Goal: Task Accomplishment & Management: Complete application form

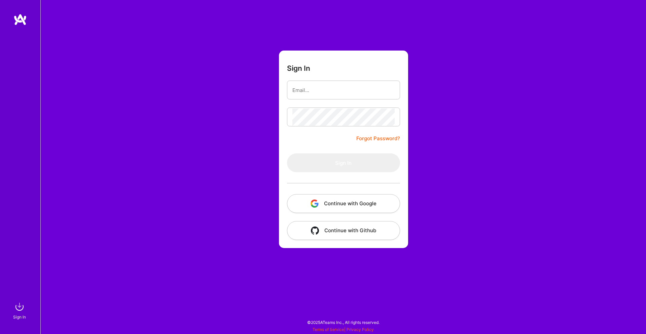
type input "[EMAIL_ADDRESS][DOMAIN_NAME]"
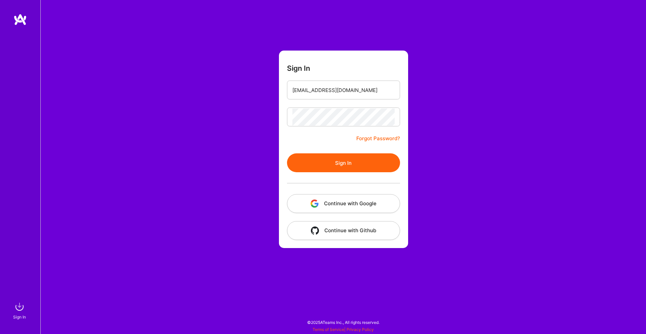
click at [335, 161] on button "Sign In" at bounding box center [343, 162] width 113 height 19
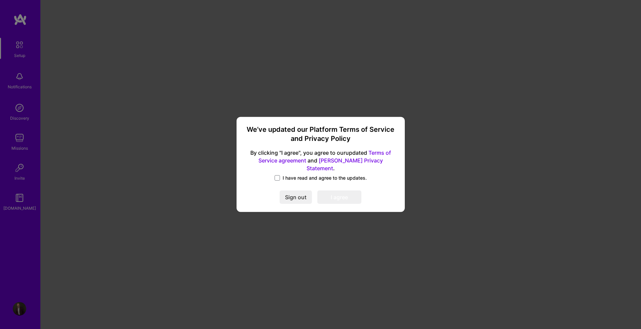
click at [281, 174] on label "I have read and agree to the updates." at bounding box center [321, 177] width 92 height 7
click at [0, 0] on input "I have read and agree to the updates." at bounding box center [0, 0] width 0 height 0
click at [336, 191] on button "I agree" at bounding box center [339, 197] width 44 height 13
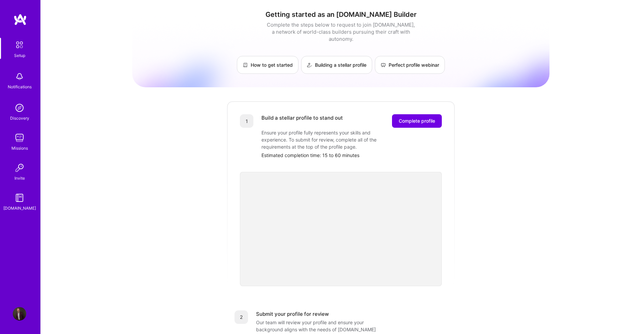
click at [201, 148] on div "Getting started as an [DOMAIN_NAME] Builder Complete the steps below to request…" at bounding box center [340, 263] width 417 height 516
click at [204, 147] on div "Getting started as an [DOMAIN_NAME] Builder Complete the steps below to request…" at bounding box center [340, 263] width 417 height 516
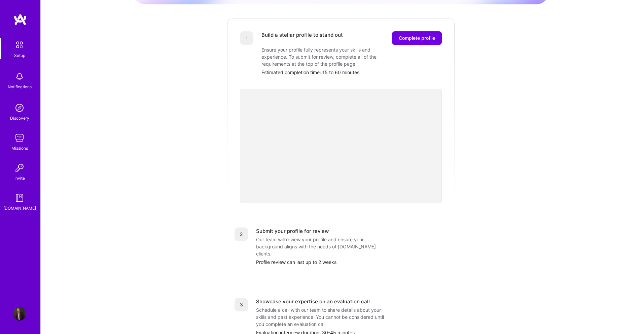
scroll to position [101, 0]
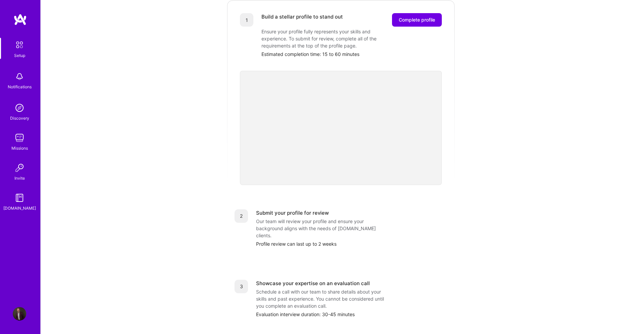
click at [226, 179] on div "Getting started as an [DOMAIN_NAME] Builder Complete the steps below to request…" at bounding box center [340, 162] width 417 height 516
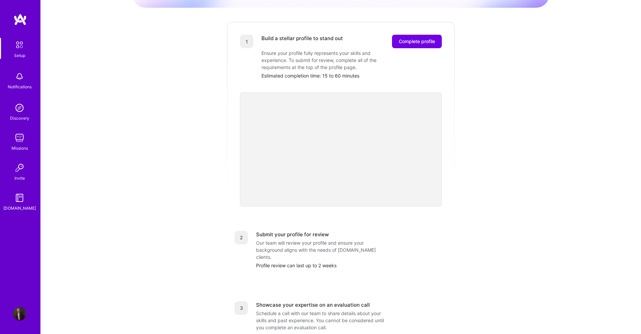
scroll to position [67, 0]
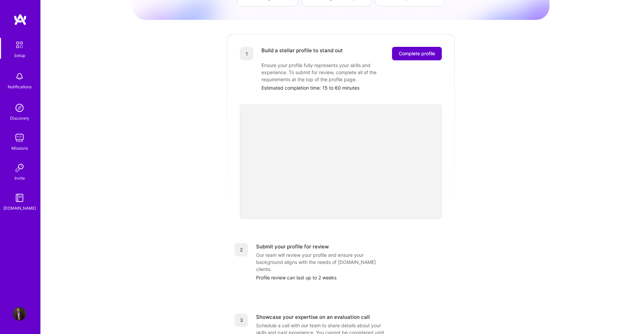
click at [419, 50] on span "Complete profile" at bounding box center [417, 53] width 36 height 7
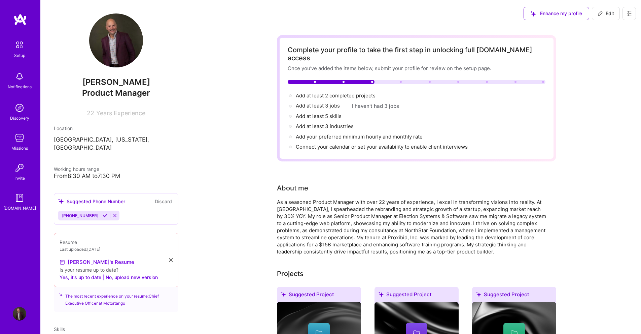
click at [344, 92] on span "Add at least 2 completed projects →" at bounding box center [339, 95] width 86 height 6
select select "US"
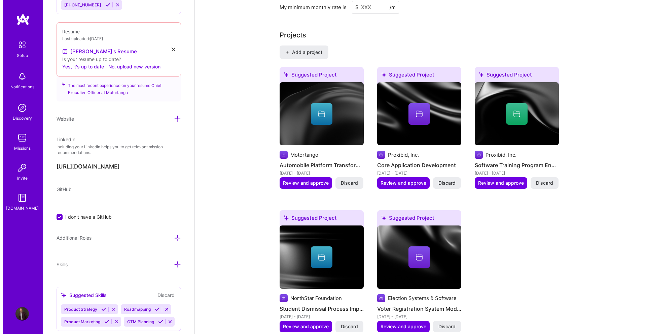
scroll to position [540, 0]
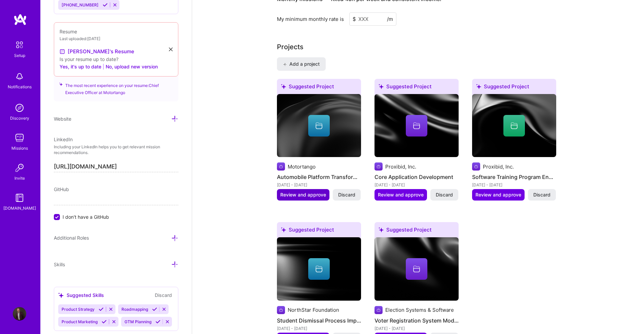
click at [305, 191] on span "Review and approve" at bounding box center [303, 194] width 46 height 7
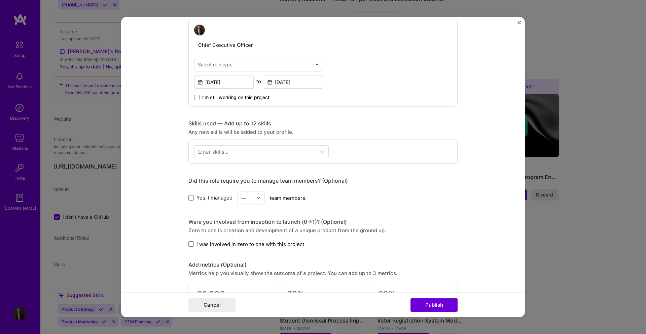
scroll to position [236, 0]
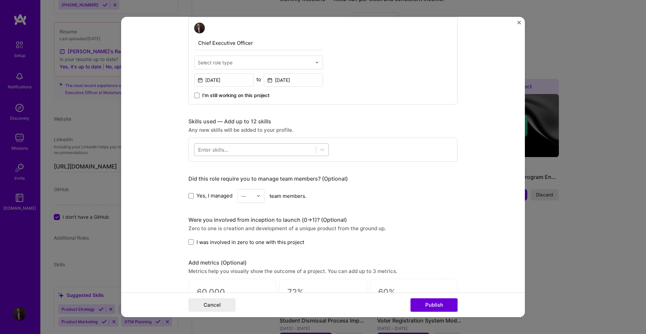
click at [244, 148] on div at bounding box center [256, 149] width 122 height 11
click at [376, 125] on div "Skills used — Add up to 12 skills" at bounding box center [322, 121] width 269 height 7
click at [289, 148] on div at bounding box center [256, 149] width 122 height 11
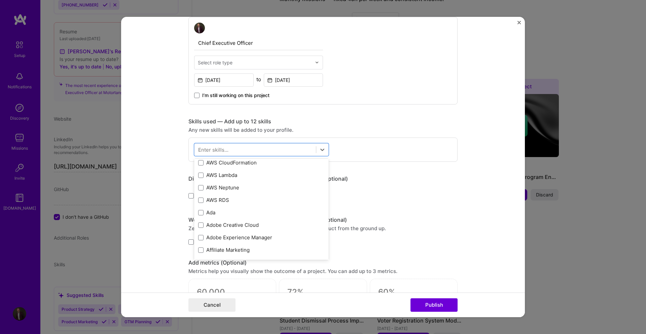
scroll to position [176, 0]
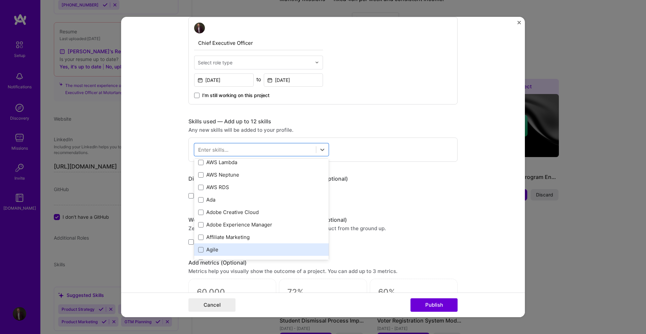
click at [204, 249] on div "Agile" at bounding box center [261, 249] width 127 height 7
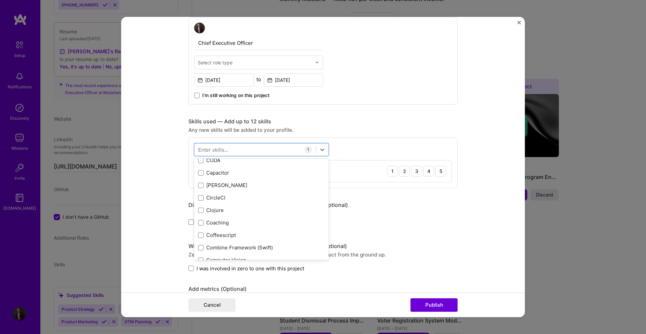
scroll to position [816, 0]
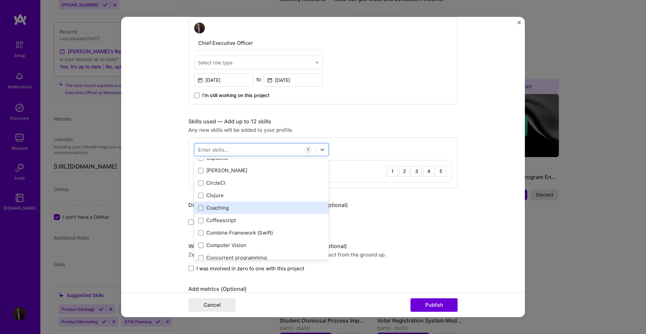
click at [251, 204] on div "Coaching" at bounding box center [261, 207] width 127 height 7
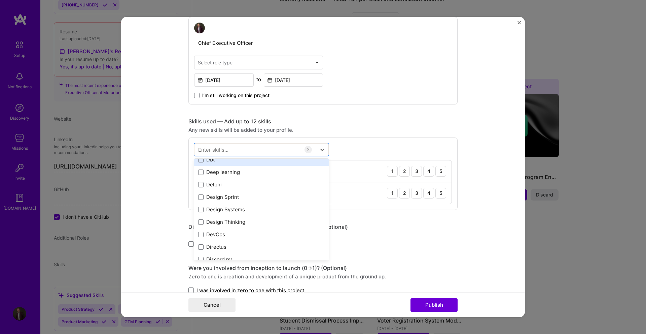
scroll to position [1220, 0]
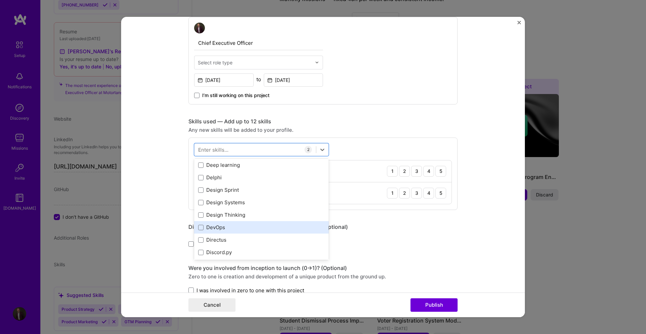
click at [255, 227] on div "DevOps" at bounding box center [261, 226] width 127 height 7
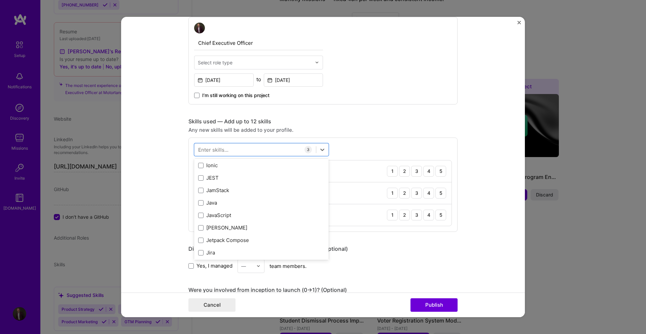
scroll to position [2162, 0]
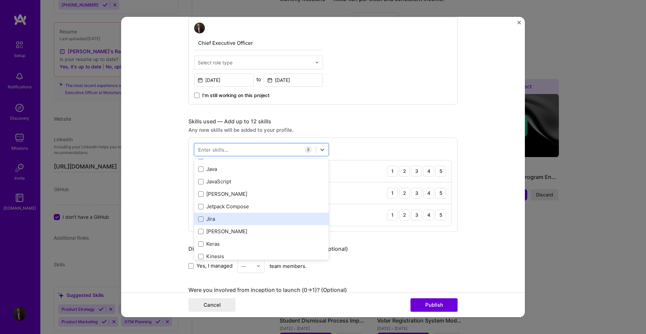
click at [256, 217] on div "Jira" at bounding box center [261, 218] width 127 height 7
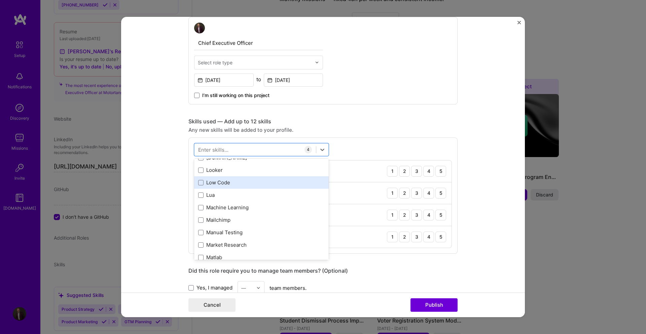
scroll to position [2432, 0]
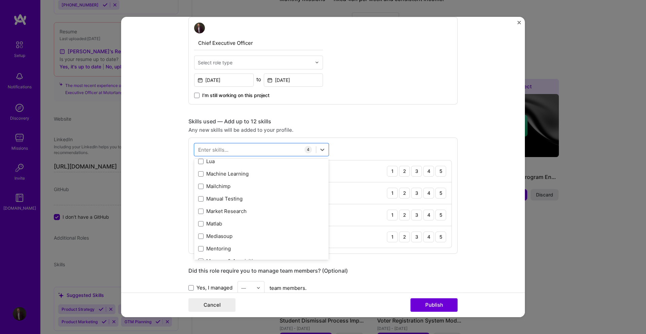
click at [259, 210] on div "Market Research" at bounding box center [261, 210] width 127 height 7
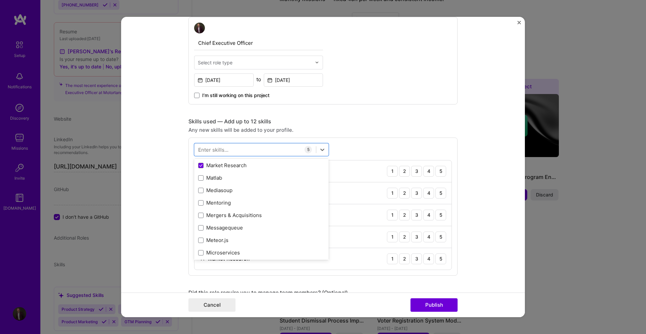
scroll to position [2499, 0]
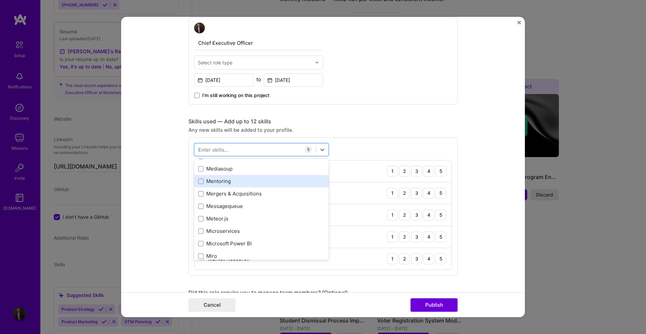
click at [267, 180] on div "Mentoring" at bounding box center [261, 180] width 127 height 7
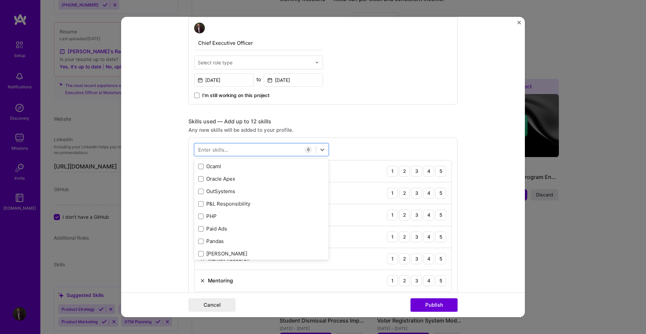
scroll to position [2835, 0]
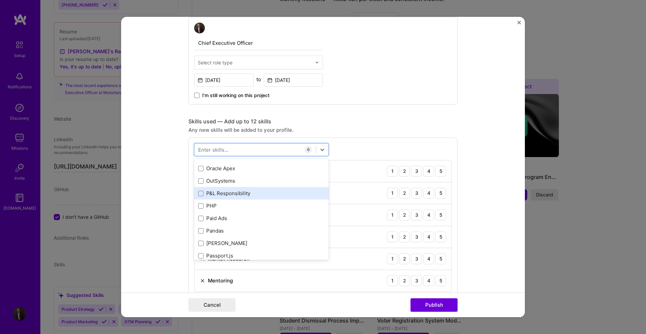
click at [265, 195] on div "P&L Responsibility" at bounding box center [261, 193] width 127 height 7
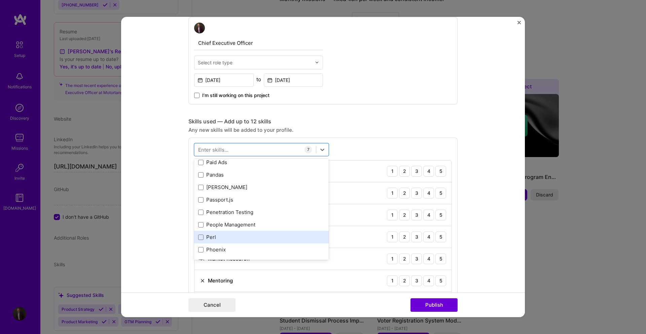
scroll to position [2903, 0]
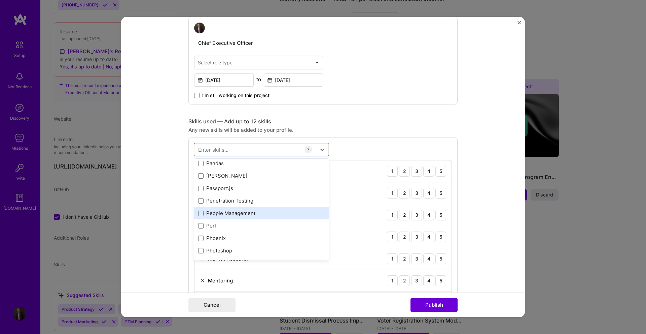
click at [261, 214] on div "People Management" at bounding box center [261, 212] width 127 height 7
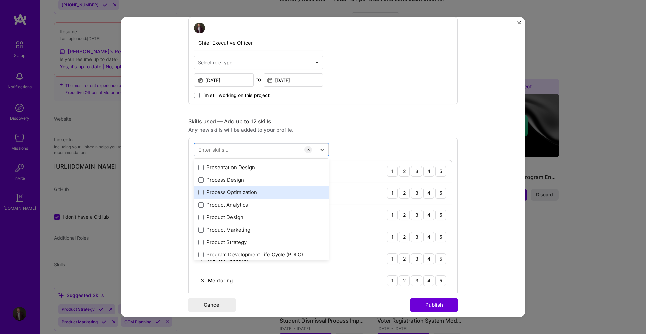
scroll to position [3071, 0]
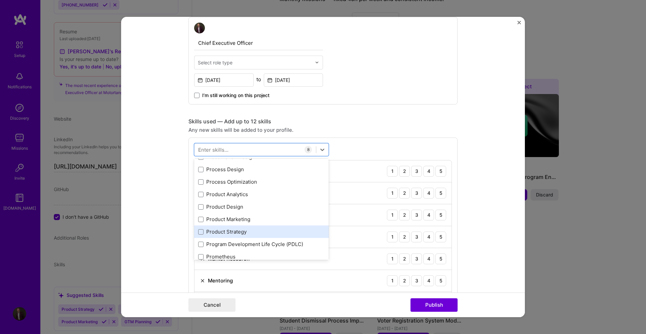
click at [262, 232] on div "Product Strategy" at bounding box center [261, 231] width 127 height 7
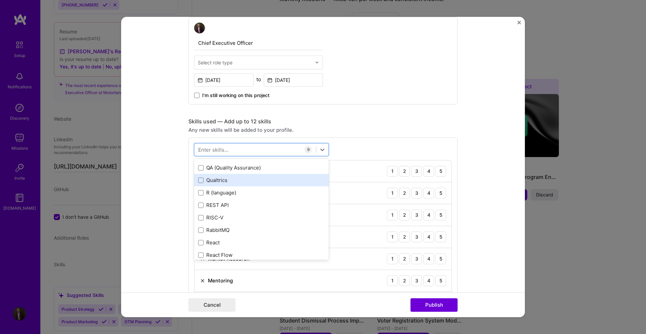
scroll to position [3239, 0]
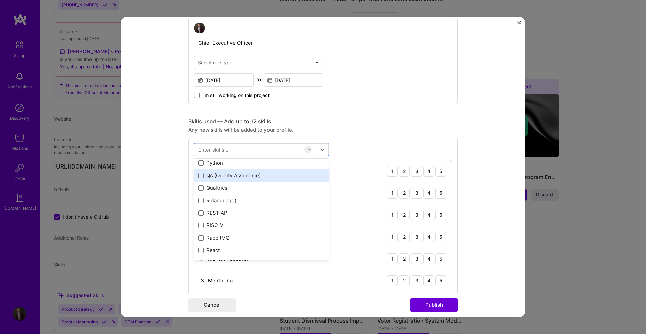
click at [257, 177] on div "QA (Quality Assurance)" at bounding box center [261, 175] width 127 height 7
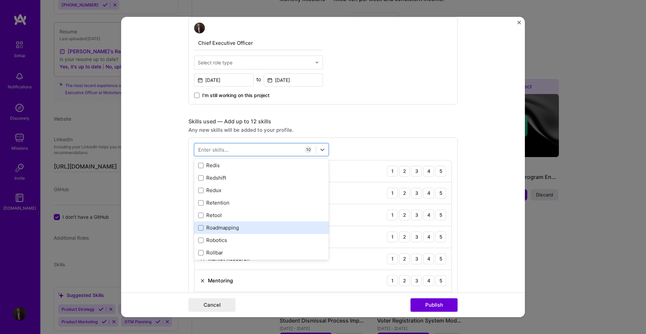
click at [253, 227] on div "Roadmapping" at bounding box center [261, 227] width 127 height 7
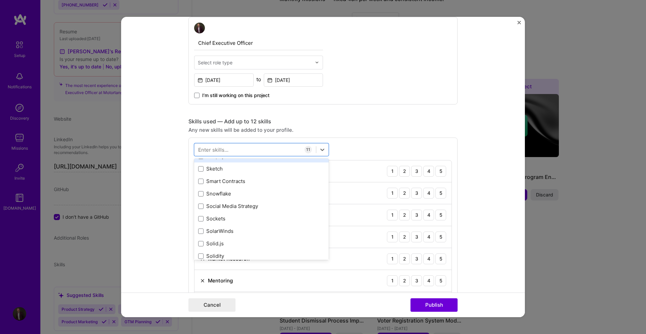
scroll to position [3812, 0]
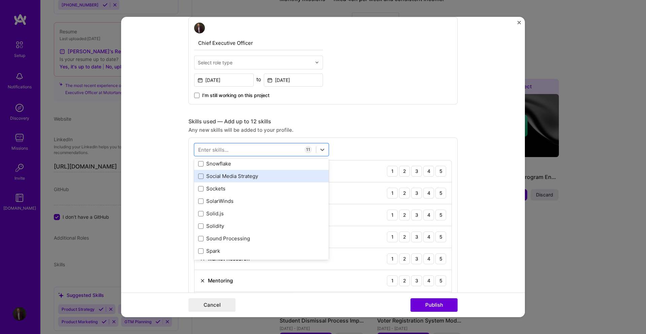
click at [266, 176] on div "Social Media Strategy" at bounding box center [261, 175] width 127 height 7
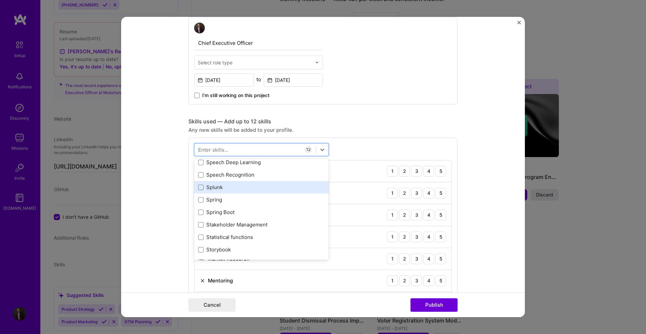
scroll to position [3946, 0]
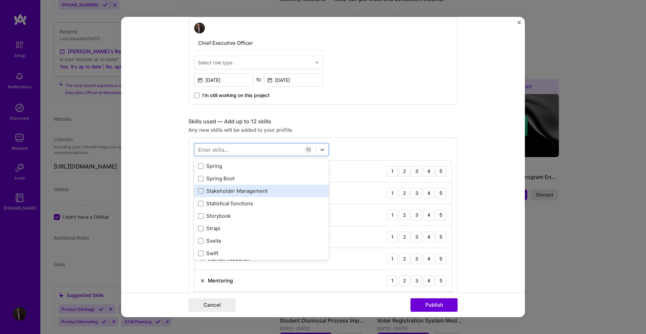
click at [264, 192] on div "Stakeholder Management" at bounding box center [261, 190] width 127 height 7
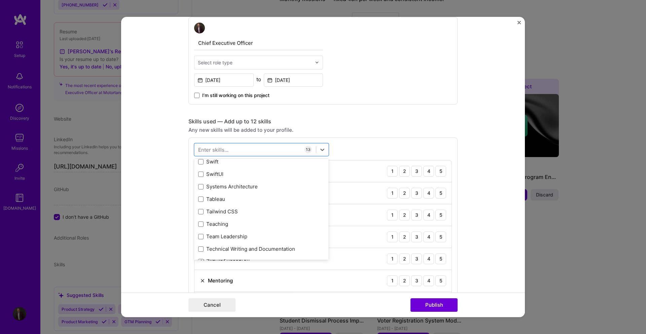
scroll to position [4047, 0]
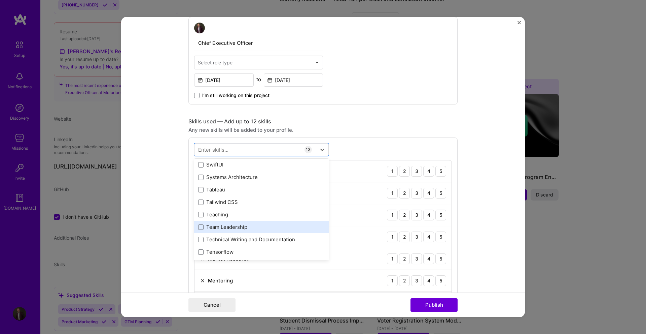
click at [246, 222] on div "Team Leadership" at bounding box center [261, 226] width 135 height 12
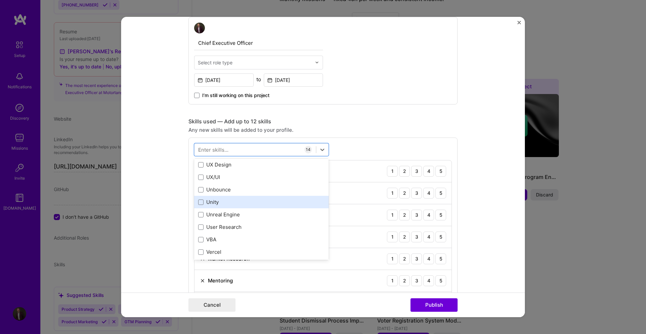
scroll to position [4283, 0]
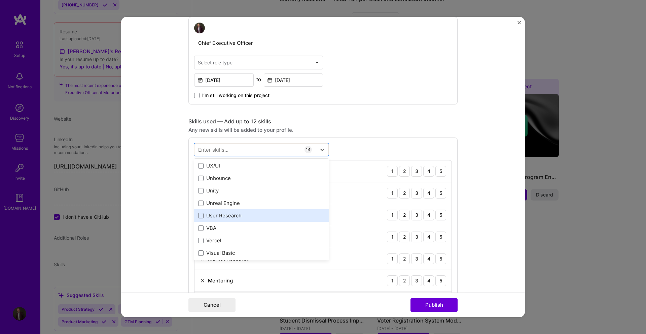
click at [253, 216] on div "User Research" at bounding box center [261, 215] width 127 height 7
click at [349, 146] on div "option User Research, selected. option Zod focused, 0 of 2. 378 results availab…" at bounding box center [322, 315] width 269 height 357
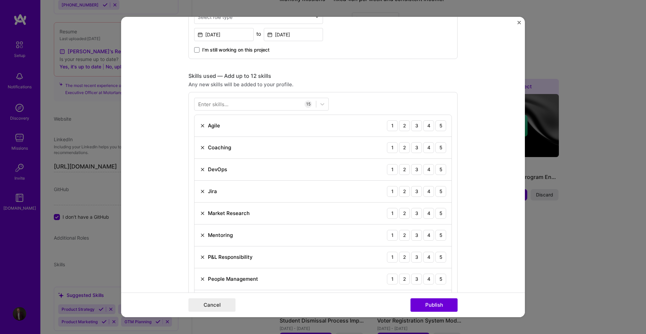
scroll to position [303, 0]
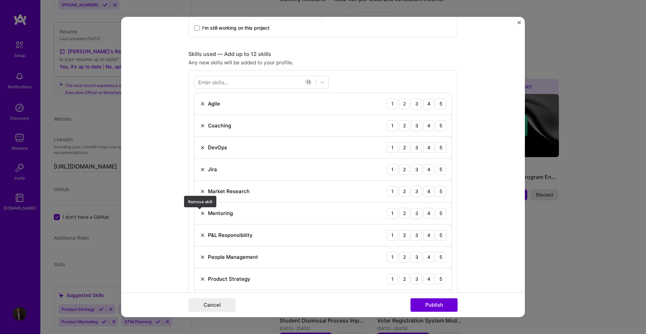
click at [200, 211] on img at bounding box center [202, 212] width 5 height 5
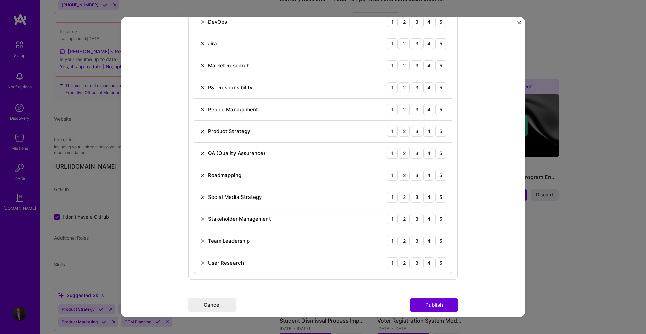
scroll to position [438, 0]
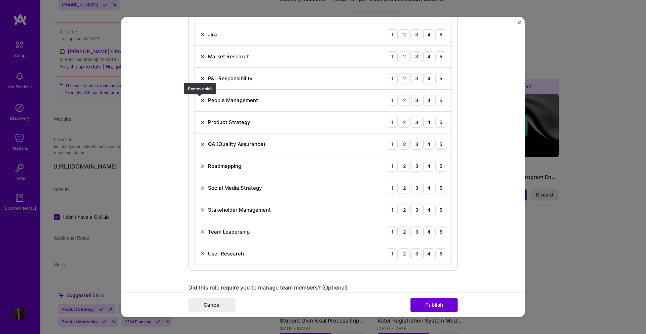
click at [200, 101] on img at bounding box center [202, 100] width 5 height 5
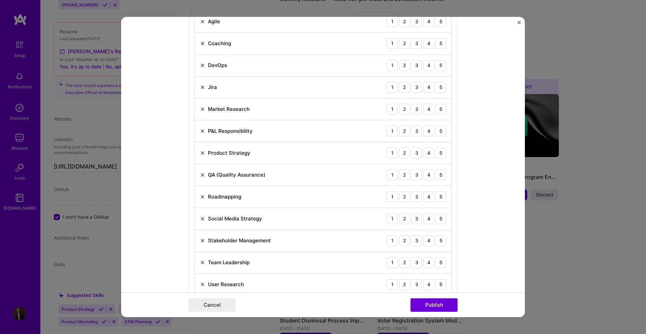
scroll to position [370, 0]
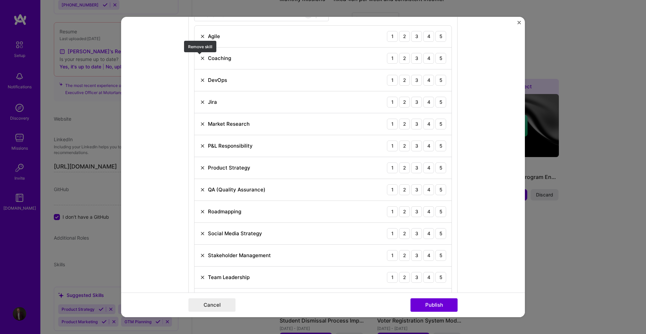
click at [201, 58] on img at bounding box center [202, 58] width 5 height 5
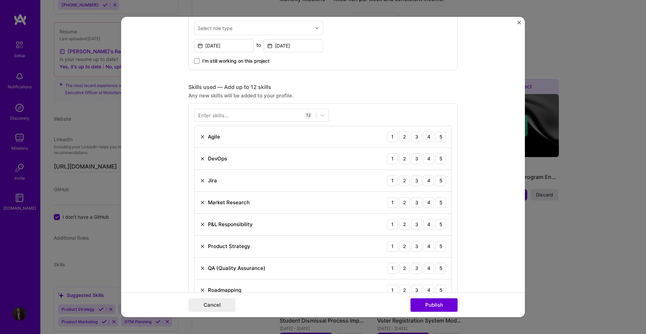
scroll to position [269, 0]
click at [424, 138] on div "4" at bounding box center [428, 137] width 11 height 11
click at [404, 160] on div "2" at bounding box center [404, 159] width 11 height 11
click at [425, 181] on div "4" at bounding box center [428, 181] width 11 height 11
click at [439, 203] on div "5" at bounding box center [441, 203] width 11 height 11
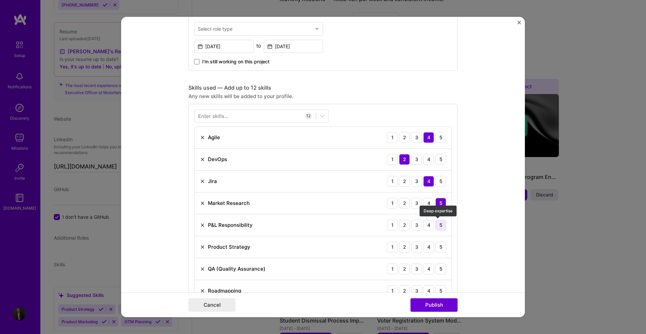
click at [437, 223] on div "5" at bounding box center [441, 224] width 11 height 11
click at [427, 248] on div "4" at bounding box center [428, 246] width 11 height 11
click at [426, 229] on div "4" at bounding box center [428, 224] width 11 height 11
click at [426, 203] on div "4" at bounding box center [428, 203] width 11 height 11
click at [416, 183] on div "3" at bounding box center [416, 181] width 11 height 11
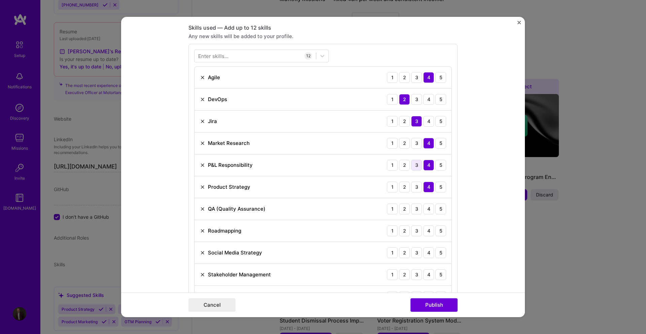
scroll to position [337, 0]
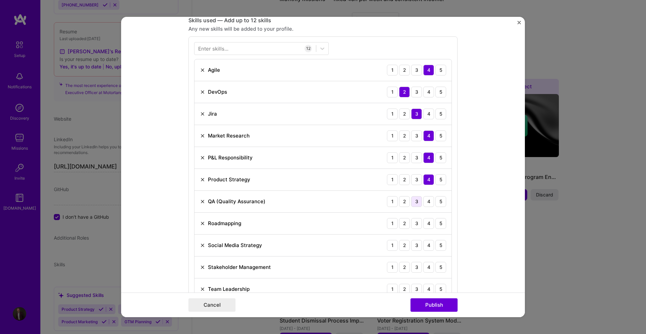
click at [416, 201] on div "3" at bounding box center [416, 201] width 11 height 11
click at [427, 224] on div "4" at bounding box center [428, 223] width 11 height 11
click at [415, 244] on div "3" at bounding box center [416, 245] width 11 height 11
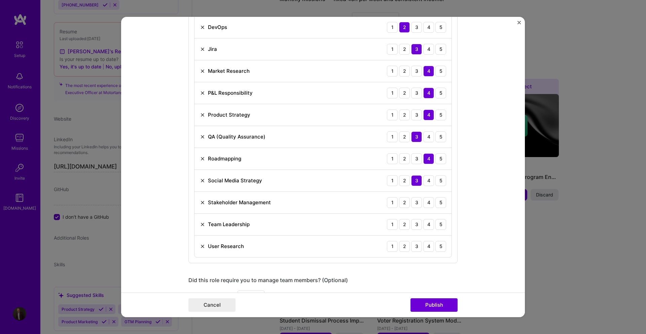
scroll to position [404, 0]
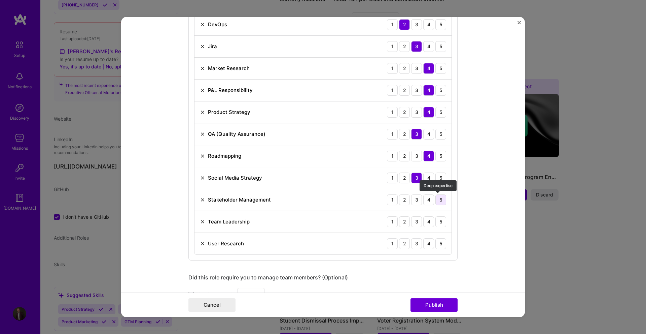
click at [436, 200] on div "5" at bounding box center [441, 199] width 11 height 11
click at [437, 220] on div "5" at bounding box center [441, 221] width 11 height 11
click at [426, 244] on div "4" at bounding box center [428, 243] width 11 height 11
click at [299, 257] on div "Enter skills... 12 Agile 1 2 3 4 5 DevOps 1 2 3 4 5 Jira 1 2 3 4 5 Market Resea…" at bounding box center [322, 114] width 269 height 291
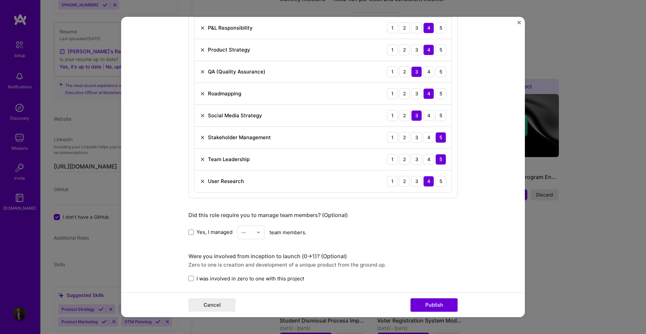
scroll to position [505, 0]
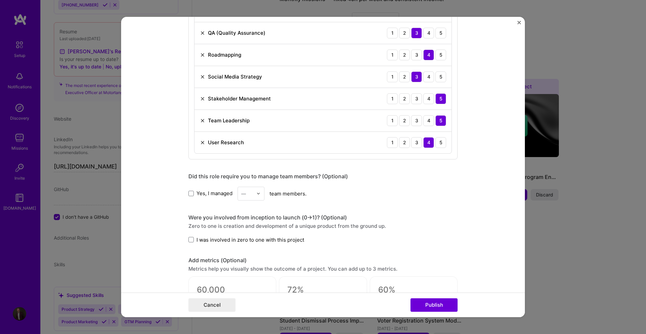
click at [206, 195] on span "Yes, I managed" at bounding box center [215, 193] width 36 height 7
click at [0, 0] on input "Yes, I managed" at bounding box center [0, 0] width 0 height 0
click at [252, 193] on div "—" at bounding box center [247, 193] width 19 height 13
click at [244, 261] on div "5" at bounding box center [251, 261] width 23 height 12
click at [182, 231] on form "Editing suggested project This project is suggested based on your LinkedIn, res…" at bounding box center [323, 167] width 404 height 300
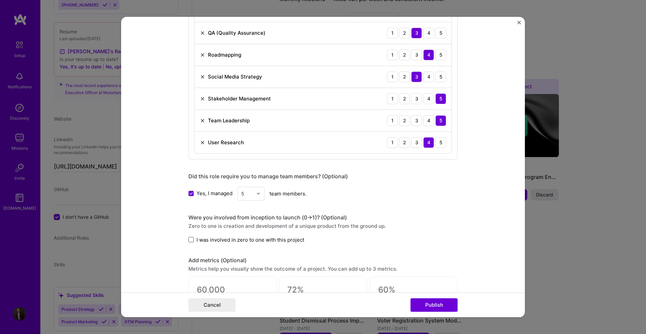
click at [189, 239] on span at bounding box center [190, 239] width 5 height 5
click at [0, 0] on input "I was involved in zero to one with this project" at bounding box center [0, 0] width 0 height 0
click at [180, 231] on form "Editing suggested project This project is suggested based on your LinkedIn, res…" at bounding box center [323, 167] width 404 height 300
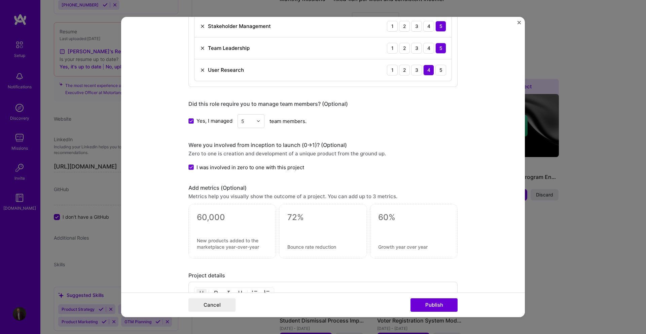
scroll to position [606, 0]
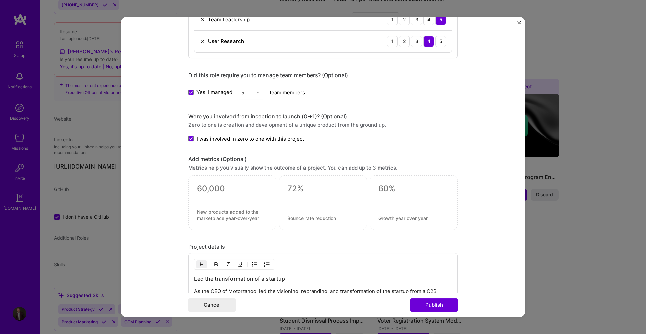
click at [168, 188] on form "Editing suggested project This project is suggested based on your LinkedIn, res…" at bounding box center [323, 167] width 404 height 300
click at [176, 225] on form "Editing suggested project This project is suggested based on your LinkedIn, res…" at bounding box center [323, 167] width 404 height 300
click at [226, 191] on textarea at bounding box center [232, 188] width 71 height 10
click at [300, 192] on textarea at bounding box center [322, 188] width 71 height 10
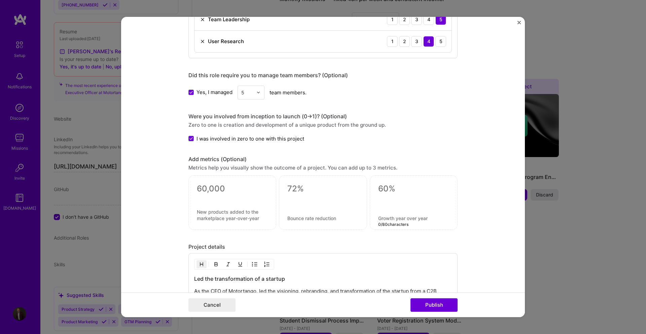
click at [388, 221] on div "0 / 80 characters" at bounding box center [414, 202] width 88 height 55
click at [171, 192] on form "Editing suggested project This project is suggested based on your LinkedIn, res…" at bounding box center [323, 167] width 404 height 300
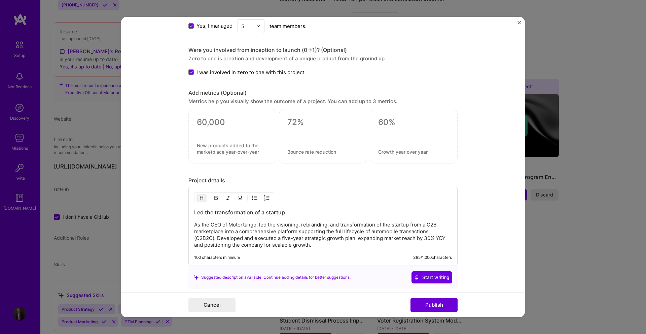
scroll to position [673, 0]
click at [218, 124] on textarea at bounding box center [232, 121] width 71 height 10
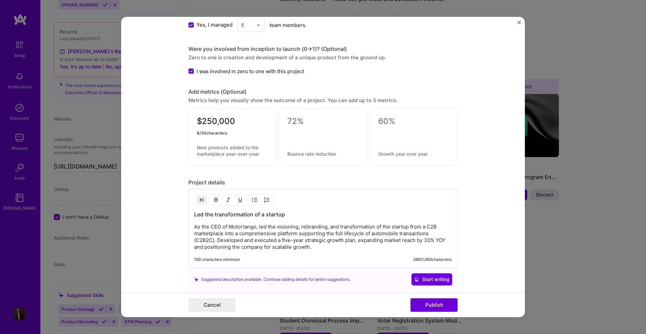
type textarea "$250,000"
click at [223, 154] on textarea at bounding box center [232, 150] width 71 height 13
type textarea "Matching funds secured for growth."
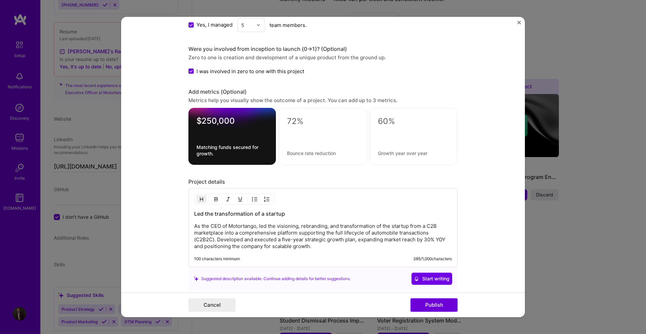
click at [149, 150] on form "Editing suggested project This project is suggested based on your LinkedIn, res…" at bounding box center [323, 167] width 404 height 300
click at [217, 154] on textarea "Matching funds secured for growth." at bounding box center [232, 150] width 71 height 13
click at [231, 147] on textarea "Matching funds secured for growth." at bounding box center [232, 150] width 71 height 13
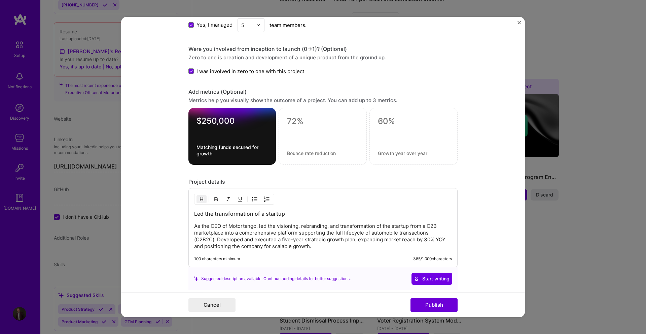
click at [178, 230] on form "Editing suggested project This project is suggested based on your LinkedIn, res…" at bounding box center [323, 167] width 404 height 300
click at [171, 144] on form "Editing suggested project This project is suggested based on your LinkedIn, res…" at bounding box center [323, 167] width 404 height 300
click at [230, 145] on textarea "Matching funds secured for growth." at bounding box center [232, 150] width 71 height 13
click at [163, 144] on form "Editing suggested project This project is suggested based on your LinkedIn, res…" at bounding box center [323, 167] width 404 height 300
click at [299, 120] on textarea at bounding box center [322, 121] width 71 height 10
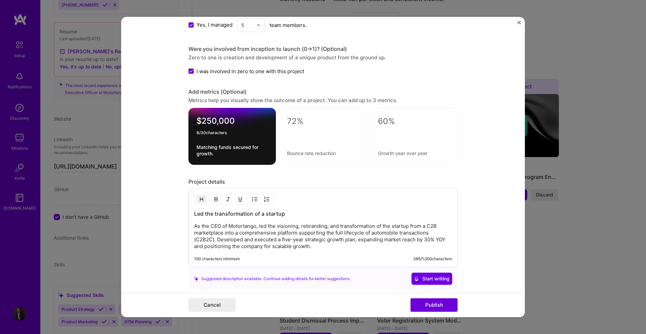
click at [228, 124] on textarea "$250,000" at bounding box center [232, 122] width 71 height 13
click at [238, 122] on textarea "$250,000" at bounding box center [232, 122] width 71 height 13
type textarea "$380,000"
click at [221, 143] on div "$380,000 Matching funds secured for growth." at bounding box center [232, 136] width 88 height 57
click at [231, 155] on textarea "Matching funds secured for growth." at bounding box center [232, 150] width 71 height 13
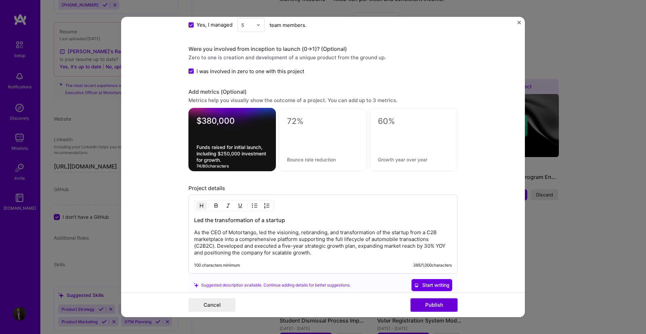
paste textarea "matching"
click at [182, 181] on form "Editing suggested project This project is suggested based on your LinkedIn, res…" at bounding box center [323, 167] width 404 height 300
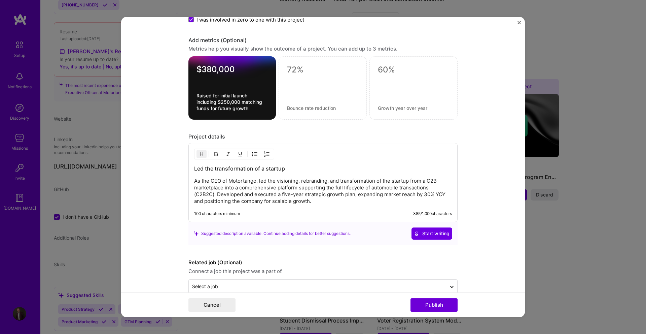
scroll to position [737, 0]
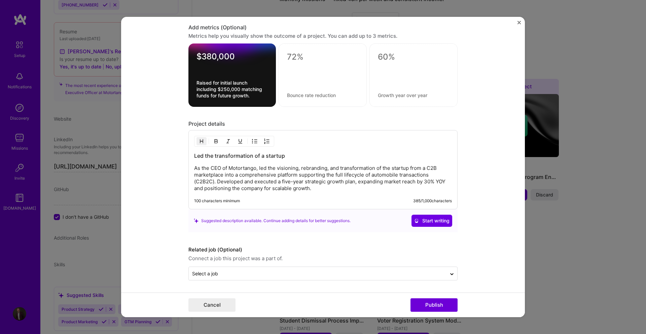
click at [169, 199] on form "Editing suggested project This project is suggested based on your LinkedIn, res…" at bounding box center [323, 167] width 404 height 300
click at [273, 273] on input "text" at bounding box center [317, 273] width 251 height 7
click at [162, 253] on form "Editing suggested project This project is suggested based on your LinkedIn, res…" at bounding box center [323, 167] width 404 height 300
click at [449, 273] on icon at bounding box center [451, 274] width 5 height 7
click at [477, 266] on form "Editing suggested project This project is suggested based on your LinkedIn, res…" at bounding box center [323, 167] width 404 height 300
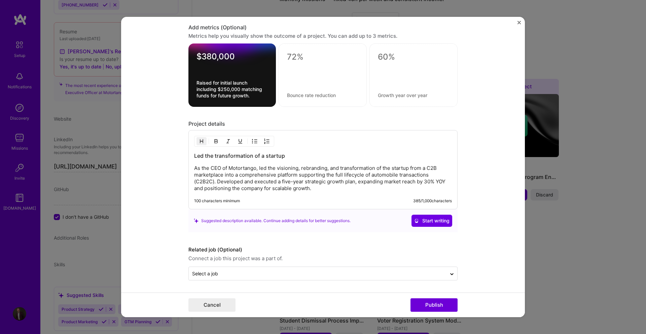
click at [180, 265] on form "Editing suggested project This project is suggested based on your LinkedIn, res…" at bounding box center [323, 167] width 404 height 300
click at [429, 220] on span "Start writing" at bounding box center [431, 220] width 35 height 7
click at [277, 191] on p "As the CEO of Motortango, led the visioning, rebranding, and transformation of …" at bounding box center [323, 178] width 258 height 27
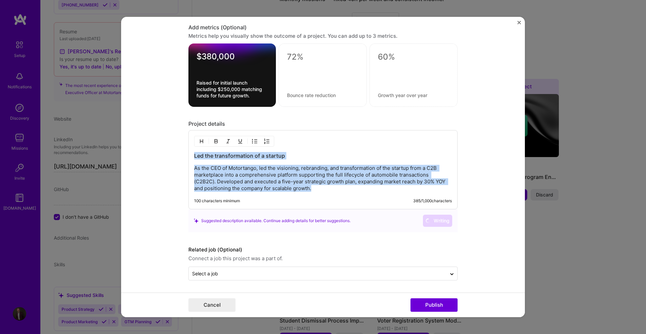
copy div "Led the transformation of a startup As the CEO of Motortango, led the visioning…"
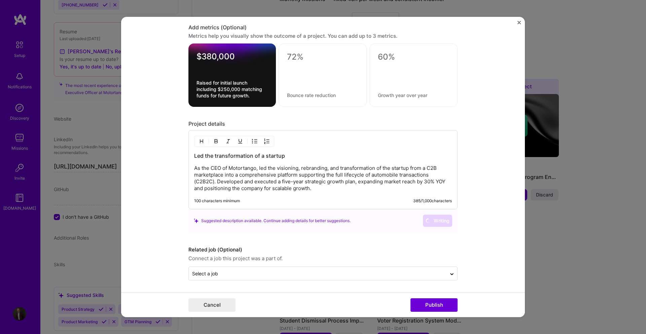
click at [174, 192] on form "Editing suggested project This project is suggested based on your LinkedIn, res…" at bounding box center [323, 167] width 404 height 300
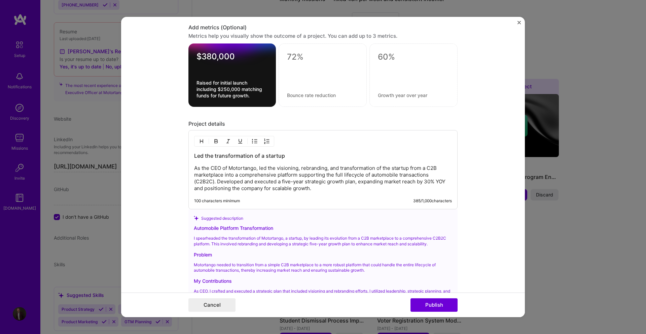
click at [176, 192] on form "Editing suggested project This project is suggested based on your LinkedIn, res…" at bounding box center [323, 167] width 404 height 300
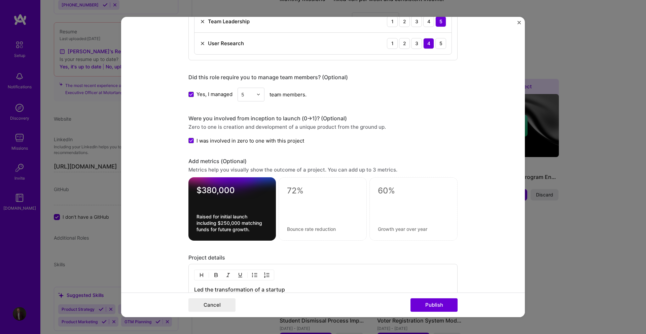
scroll to position [603, 0]
click at [190, 140] on icon at bounding box center [191, 141] width 3 height 3
click at [0, 0] on input "I was involved in zero to one with this project" at bounding box center [0, 0] width 0 height 0
click at [176, 178] on form "Editing suggested project This project is suggested based on your LinkedIn, res…" at bounding box center [323, 167] width 404 height 300
click at [175, 178] on form "Editing suggested project This project is suggested based on your LinkedIn, res…" at bounding box center [323, 167] width 404 height 300
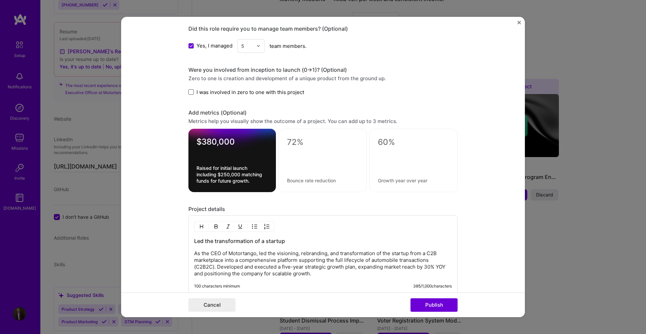
scroll to position [670, 0]
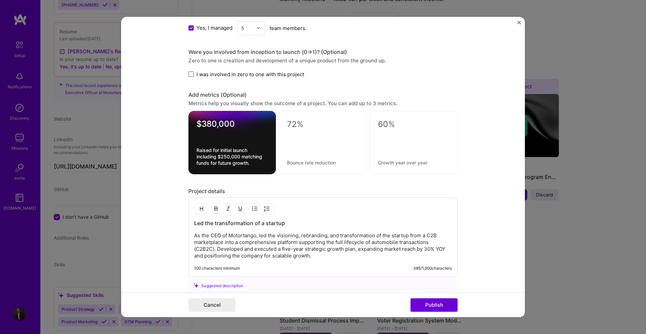
click at [174, 198] on form "Editing suggested project This project is suggested based on your LinkedIn, res…" at bounding box center [323, 167] width 404 height 300
click at [238, 149] on textarea "Raised for initial launch including $250,000 matching funds for future growth." at bounding box center [232, 156] width 71 height 19
drag, startPoint x: 183, startPoint y: 139, endPoint x: 190, endPoint y: 102, distance: 37.9
click at [183, 139] on form "Editing suggested project This project is suggested based on your LinkedIn, res…" at bounding box center [323, 167] width 404 height 300
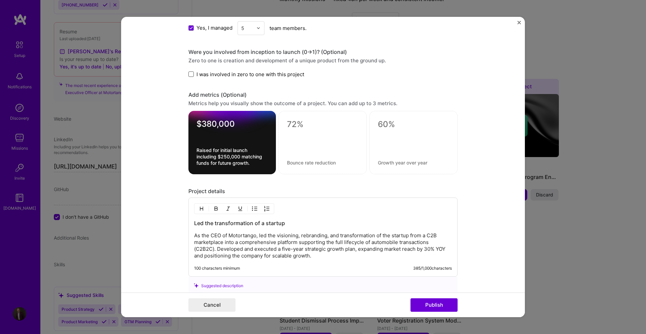
click at [220, 74] on span "I was involved in zero to one with this project" at bounding box center [251, 74] width 108 height 7
click at [0, 0] on input "I was involved in zero to one with this project" at bounding box center [0, 0] width 0 height 0
click at [185, 110] on form "Editing suggested project This project is suggested based on your LinkedIn, res…" at bounding box center [323, 167] width 404 height 300
click at [201, 71] on span "I was involved in zero to one with this project" at bounding box center [251, 74] width 108 height 7
click at [0, 0] on input "I was involved in zero to one with this project" at bounding box center [0, 0] width 0 height 0
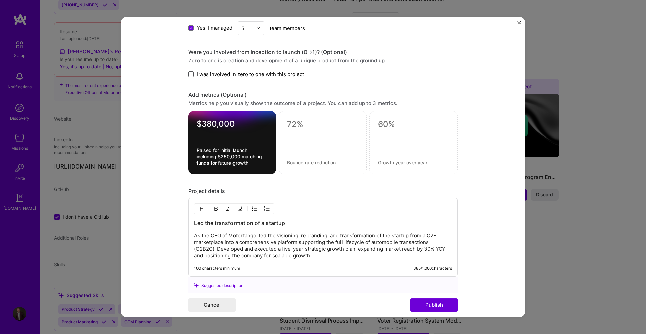
drag, startPoint x: 165, startPoint y: 104, endPoint x: 187, endPoint y: 133, distance: 37.0
click at [165, 104] on form "Editing suggested project This project is suggested based on your LinkedIn, res…" at bounding box center [323, 167] width 404 height 300
click at [230, 152] on textarea "Raised for initial launch including $250,000 matching funds for future growth." at bounding box center [232, 156] width 71 height 19
type textarea "Raised for initial build including $250,000 matching funds for future growth."
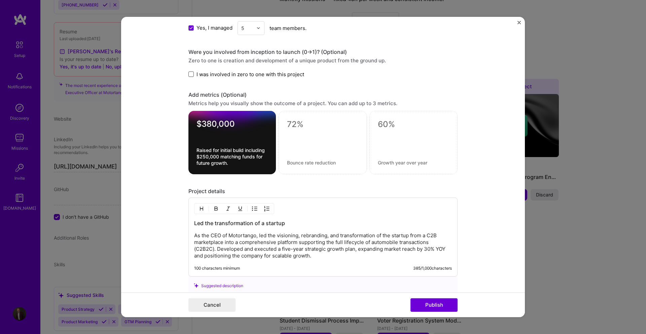
click at [296, 188] on div "Project details" at bounding box center [322, 190] width 269 height 7
click at [173, 223] on form "Editing suggested project This project is suggested based on your LinkedIn, res…" at bounding box center [323, 167] width 404 height 300
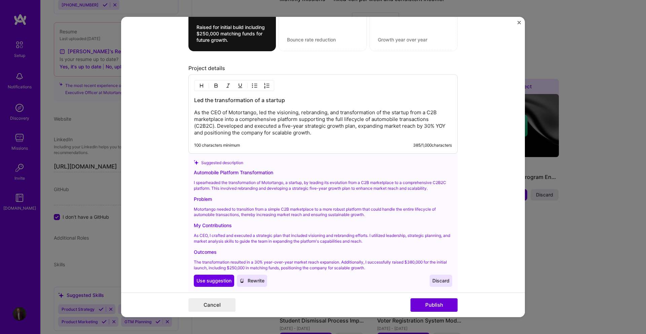
scroll to position [805, 0]
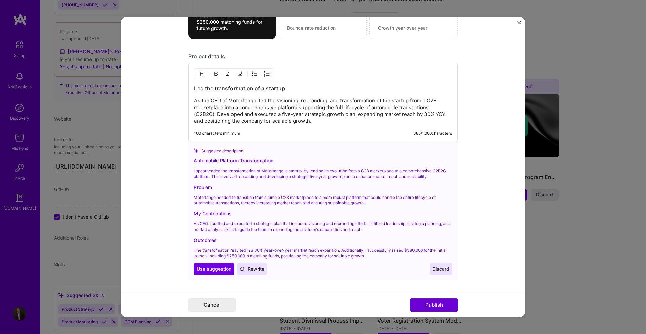
click at [194, 257] on p "The transformation resulted in a 30% year-over-year market reach expansion. Add…" at bounding box center [323, 252] width 259 height 11
click at [211, 268] on span "Use suggestion" at bounding box center [214, 268] width 35 height 7
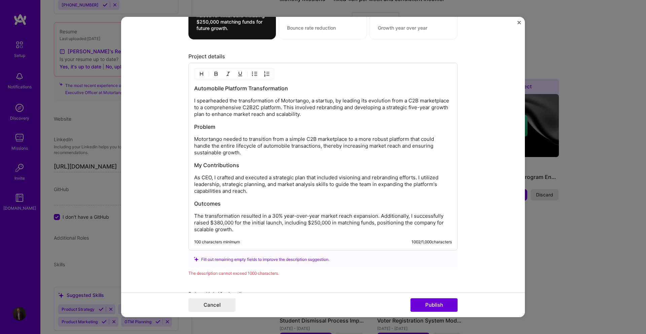
click at [209, 222] on p "The transformation resulted in a 30% year-over-year market reach expansion. Add…" at bounding box center [323, 222] width 258 height 20
click at [232, 227] on p "The transformation resulted in a 30% year-over-year market reach expansion. Add…" at bounding box center [323, 222] width 258 height 20
click at [255, 230] on p "The transformation resulted in a 30% year-over-year market reach expansion. Add…" at bounding box center [323, 222] width 258 height 20
click at [176, 226] on form "Editing suggested project This project is suggested based on your LinkedIn, res…" at bounding box center [323, 167] width 404 height 300
click at [178, 229] on form "Editing suggested project This project is suggested based on your LinkedIn, res…" at bounding box center [323, 167] width 404 height 300
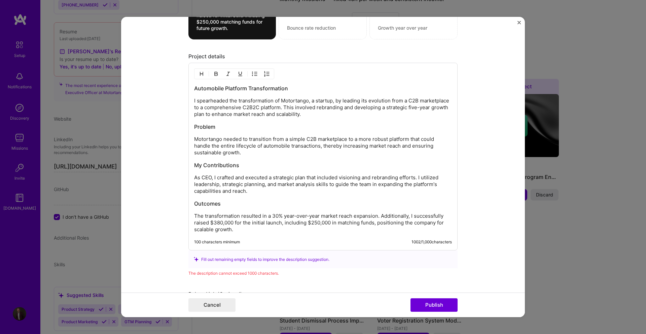
click at [177, 212] on form "Editing suggested project This project is suggested based on your LinkedIn, res…" at bounding box center [323, 167] width 404 height 300
click at [241, 212] on p "The transformation resulted in a 30% year-over-year market reach expansion. Add…" at bounding box center [323, 222] width 258 height 20
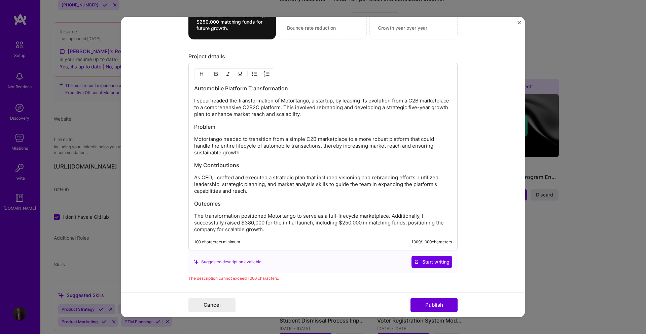
click at [275, 228] on p "The transformation positioned Motortango to serve as a full-lifecycle marketpla…" at bounding box center [323, 222] width 258 height 20
click at [161, 225] on form "Editing suggested project This project is suggested based on your LinkedIn, res…" at bounding box center [323, 167] width 404 height 300
click at [253, 215] on p "The transformation positioned Motortango to serve as a full-lifecycle marketpla…" at bounding box center [323, 222] width 258 height 20
click at [300, 226] on p "The transformation transformed Motortango into a full-lifecycle marketplace, po…" at bounding box center [323, 222] width 258 height 20
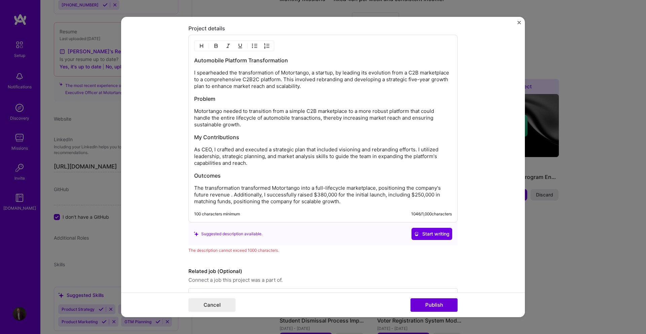
scroll to position [838, 0]
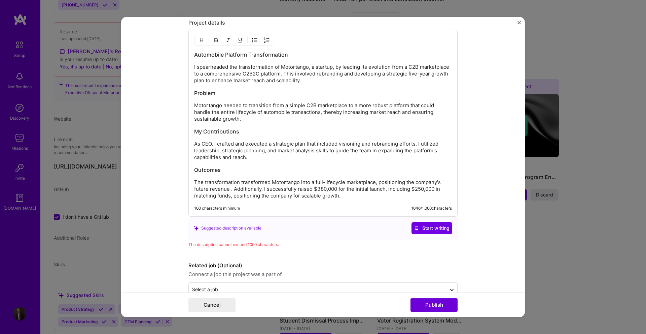
click at [228, 189] on p "The transformation transformed Motortango into a full-lifecycle marketplace, po…" at bounding box center [323, 189] width 258 height 20
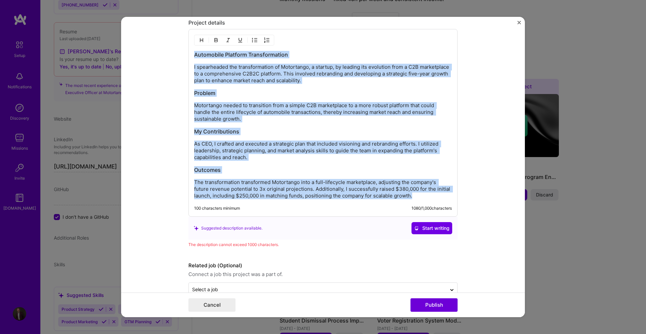
copy div "Automobile Platform Transformation I spearheaded the transformation of Motortan…"
click at [417, 223] on button "Start writing" at bounding box center [432, 228] width 41 height 12
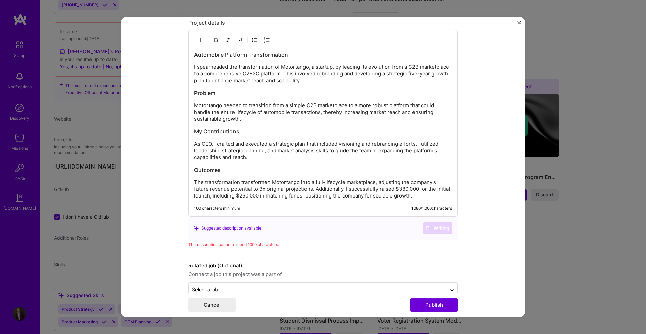
click at [164, 231] on form "Editing suggested project This project is suggested based on your LinkedIn, res…" at bounding box center [323, 167] width 404 height 300
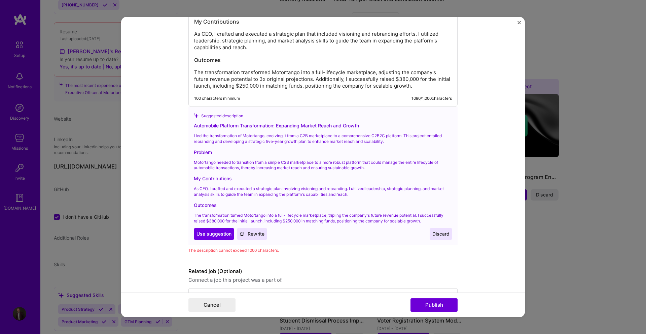
scroll to position [970, 0]
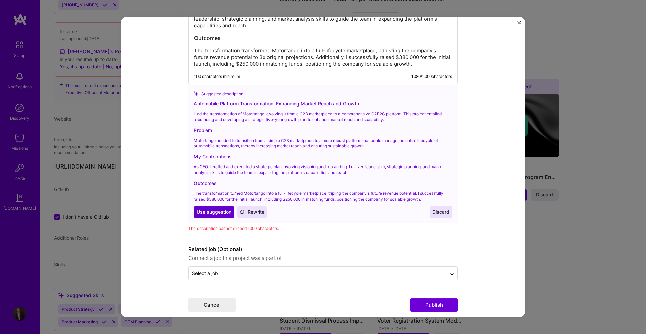
click at [213, 213] on span "Use suggestion" at bounding box center [214, 211] width 35 height 7
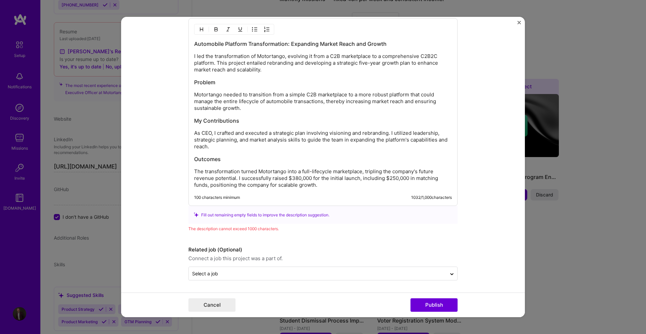
scroll to position [849, 0]
click at [282, 188] on p "The transformation turned Motortango into a full-lifecycle marketplace, triplin…" at bounding box center [323, 178] width 258 height 20
click at [245, 162] on h3 "Outcomes" at bounding box center [323, 158] width 258 height 7
click at [201, 170] on p "The transformation turned Motortango into a full-lifecycle marketplace, triplin…" at bounding box center [323, 178] width 258 height 20
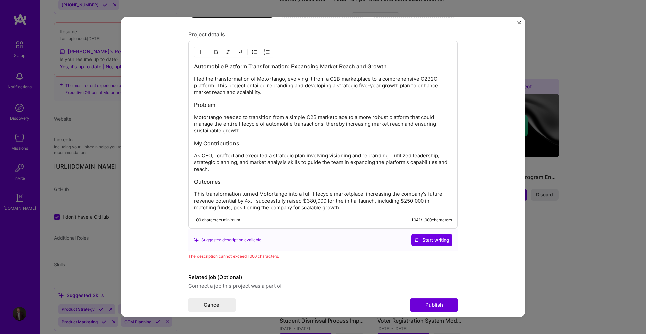
scroll to position [816, 0]
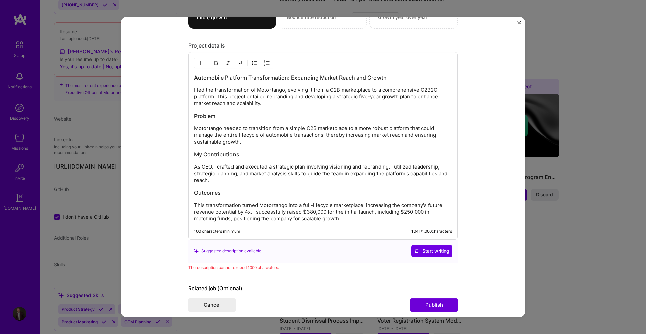
click at [240, 141] on p "Motortango needed to transition from a simple C2B marketplace to a more robust …" at bounding box center [323, 135] width 258 height 20
click at [242, 127] on p "Motortango needed to transition from a simple C2B marketplace to a more robust …" at bounding box center [323, 135] width 258 height 20
click at [252, 116] on h3 "Problem" at bounding box center [323, 115] width 258 height 7
click at [256, 142] on p "Motortango needed to transition from a simple C2B marketplace to a more robust …" at bounding box center [323, 135] width 258 height 20
click at [325, 135] on p "Motortango needed to transition from a simple C2B marketplace to a more robust …" at bounding box center [323, 135] width 258 height 20
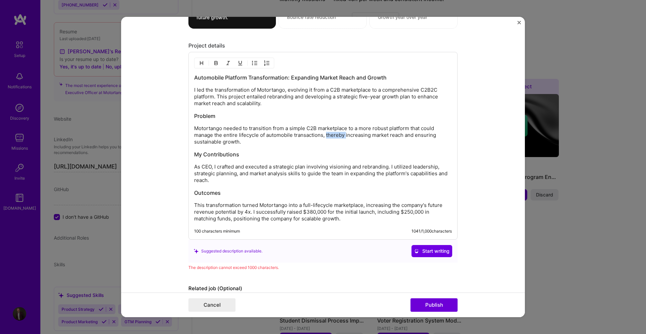
click at [325, 135] on p "Motortango needed to transition from a simple C2B marketplace to a more robust …" at bounding box center [323, 135] width 258 height 20
click at [296, 127] on p "Motortango needed to transition from a simple C2B marketplace to a more robust …" at bounding box center [323, 135] width 258 height 20
drag, startPoint x: 296, startPoint y: 127, endPoint x: 355, endPoint y: 160, distance: 67.8
click at [296, 128] on p "Motortango needed to transition from a simple C2B marketplace to a more robust …" at bounding box center [323, 135] width 258 height 20
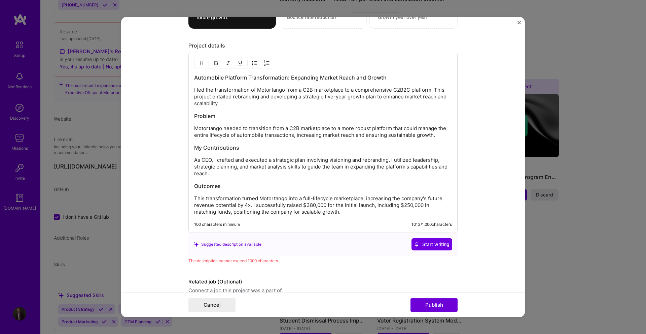
click at [287, 80] on h3 "Automobile Platform Transformation: Expanding Market Reach and Growth" at bounding box center [323, 77] width 258 height 7
click at [305, 177] on p "As CEO, I crafted and executed a strategic plan involving visioning and rebrand…" at bounding box center [323, 167] width 258 height 20
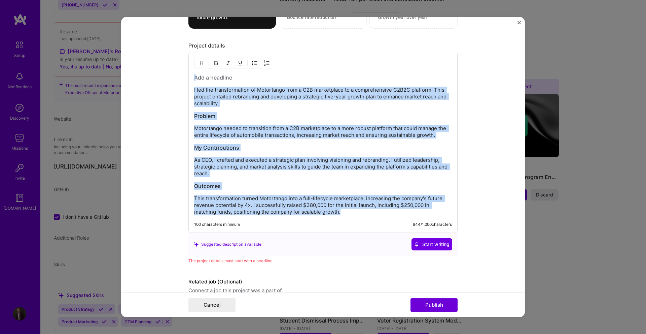
copy div "I led the transformation of Motortango from a C2B marketplace to a comprehensiv…"
click at [429, 246] on span "Start writing" at bounding box center [431, 244] width 35 height 7
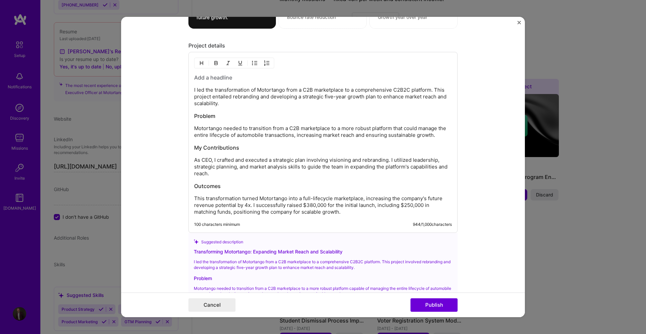
click at [236, 250] on div "Transforming Motortango: Expanding Market Reach and Scalability" at bounding box center [323, 251] width 259 height 7
copy div "Transforming Motortango: Expanding Market Reach and Scalability"
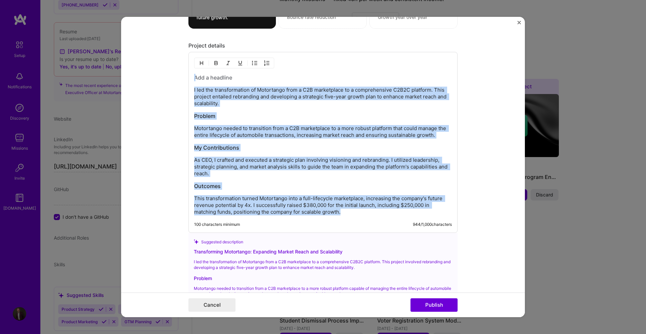
click at [203, 76] on h3 at bounding box center [323, 77] width 258 height 7
click at [204, 76] on h3 at bounding box center [323, 77] width 258 height 7
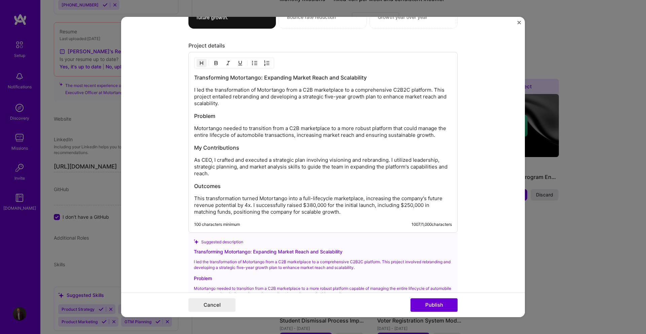
click at [243, 104] on p "I led the transformation of Motortango from a C2B marketplace to a comprehensiv…" at bounding box center [323, 97] width 258 height 20
click at [243, 116] on h3 "Problem" at bounding box center [323, 115] width 258 height 7
click at [229, 173] on p "As CEO, I crafted and executed a strategic plan involving visioning and rebrand…" at bounding box center [323, 167] width 258 height 20
click at [352, 159] on p "As CEO, I crafted and executed a strategic plan involving visioning and rebrand…" at bounding box center [323, 167] width 258 height 20
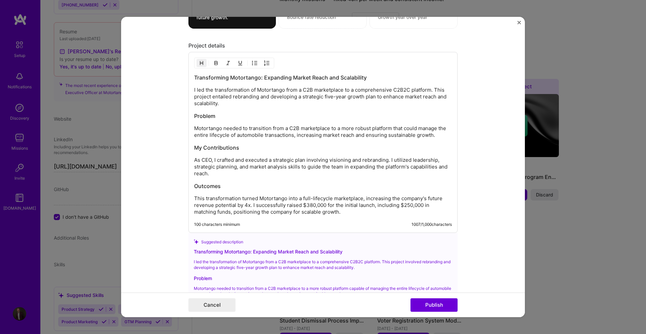
click at [319, 104] on p "I led the transformation of Motortango from a C2B marketplace to a comprehensiv…" at bounding box center [323, 97] width 258 height 20
click at [179, 180] on form "Editing suggested project This project is suggested based on your LinkedIn, res…" at bounding box center [323, 167] width 404 height 300
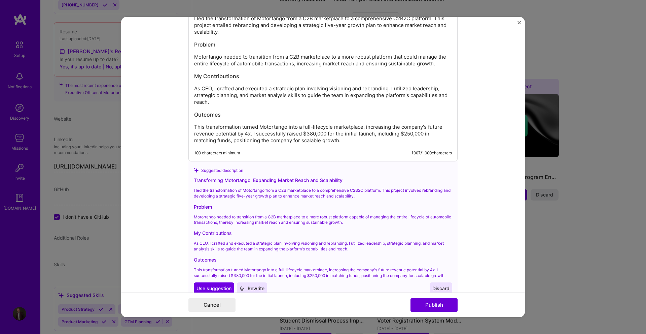
scroll to position [917, 0]
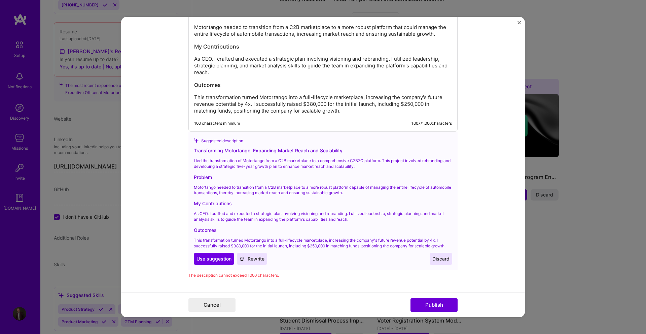
click at [440, 257] on span "Discard" at bounding box center [441, 258] width 17 height 7
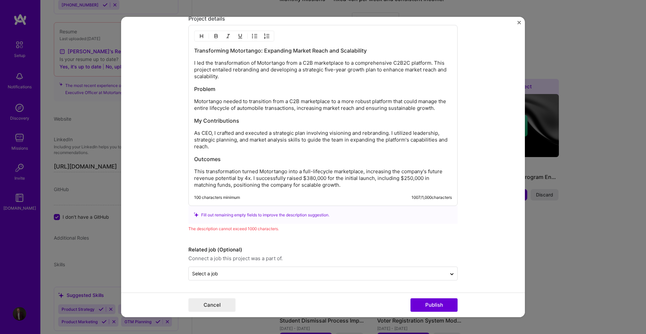
click at [164, 200] on form "Editing suggested project This project is suggested based on your LinkedIn, res…" at bounding box center [323, 167] width 404 height 300
click at [347, 187] on p "This transformation turned Motortango into a full-lifecycle marketplace, increa…" at bounding box center [323, 178] width 258 height 20
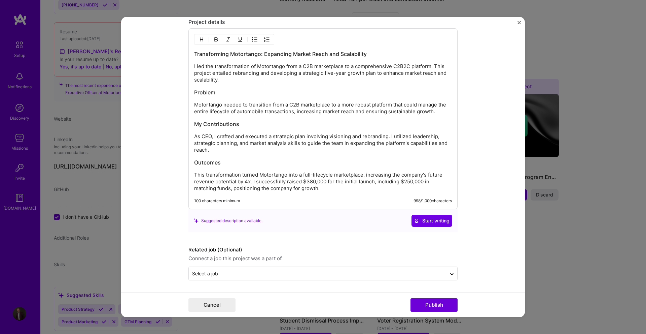
scroll to position [839, 0]
click at [151, 230] on form "Editing suggested project This project is suggested based on your LinkedIn, res…" at bounding box center [323, 167] width 404 height 300
click at [434, 308] on button "Publish" at bounding box center [434, 304] width 47 height 13
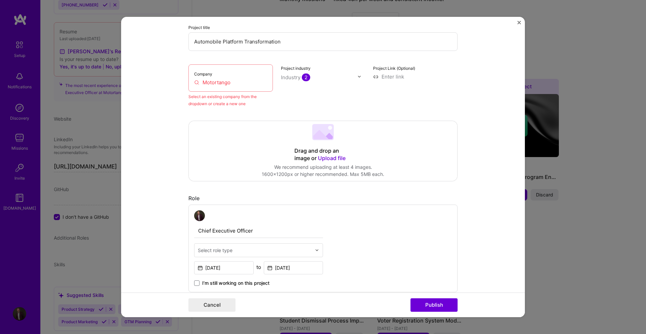
scroll to position [44, 0]
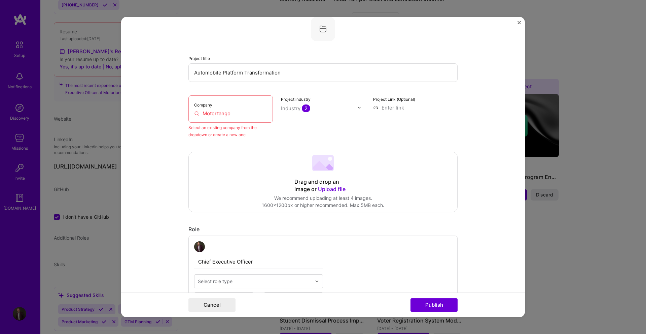
click at [229, 115] on input "Motortango" at bounding box center [230, 113] width 73 height 7
click at [236, 115] on input "Motortango" at bounding box center [230, 113] width 73 height 7
click at [300, 122] on div "Project industry Industry 2" at bounding box center [323, 116] width 84 height 43
click at [253, 113] on input "Motortango" at bounding box center [230, 113] width 73 height 7
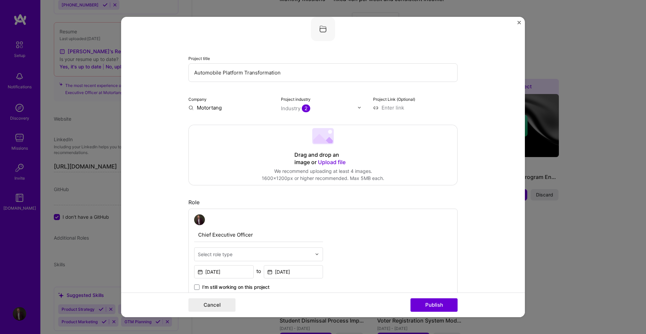
type input "Motortango"
click at [159, 149] on form "Editing suggested project This project is suggested based on your LinkedIn, res…" at bounding box center [323, 167] width 404 height 300
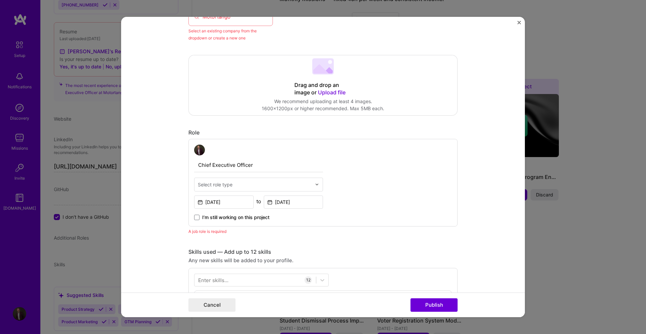
scroll to position [145, 0]
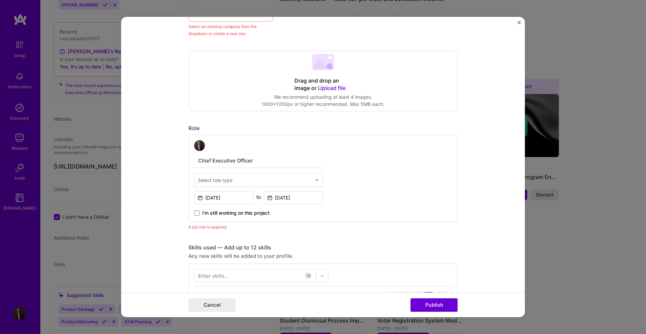
click at [245, 179] on input "text" at bounding box center [255, 179] width 114 height 7
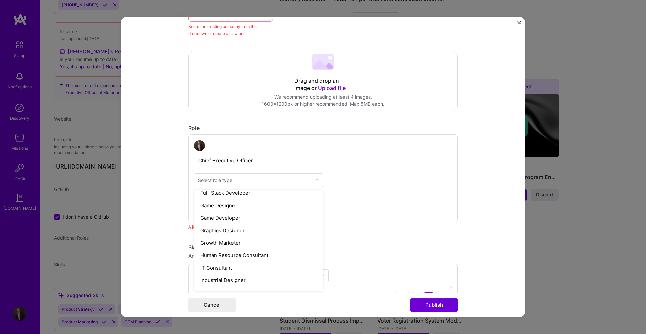
scroll to position [404, 0]
click at [252, 181] on input "text" at bounding box center [255, 179] width 114 height 7
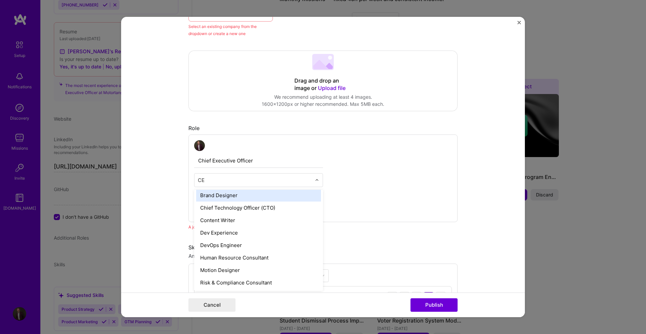
scroll to position [0, 0]
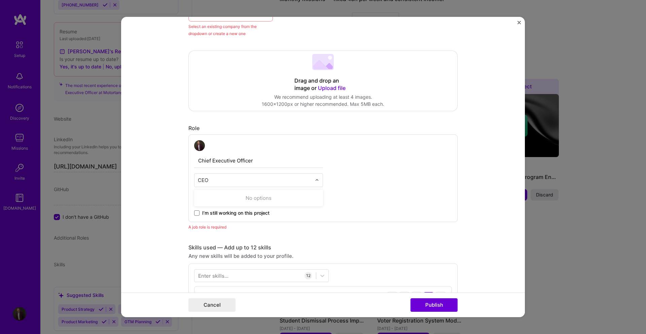
type input "CEO"
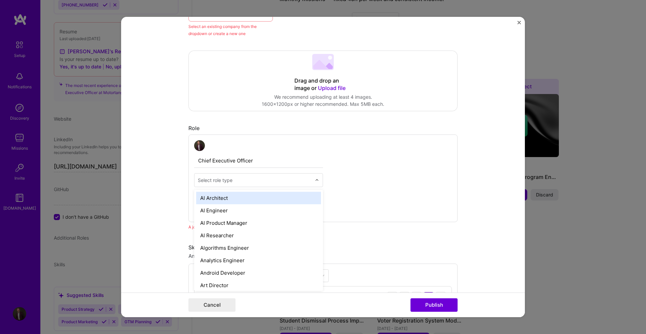
click at [199, 179] on div "Select role type" at bounding box center [215, 179] width 35 height 7
click at [159, 183] on form "Editing suggested project This project is suggested based on your LinkedIn, res…" at bounding box center [323, 167] width 404 height 300
click at [202, 182] on div "Select role type" at bounding box center [215, 179] width 35 height 7
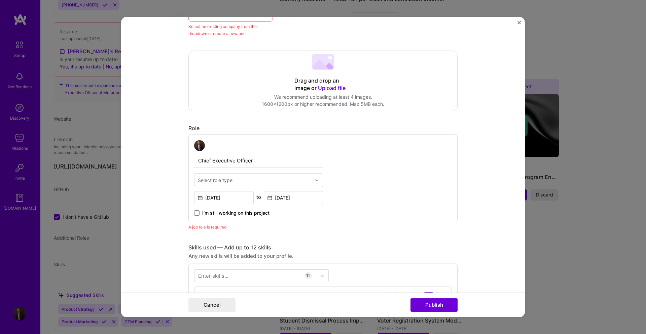
click at [335, 174] on div "Chief Executive Officer Select role type [DATE] to [DATE] I’m still working on …" at bounding box center [322, 178] width 269 height 88
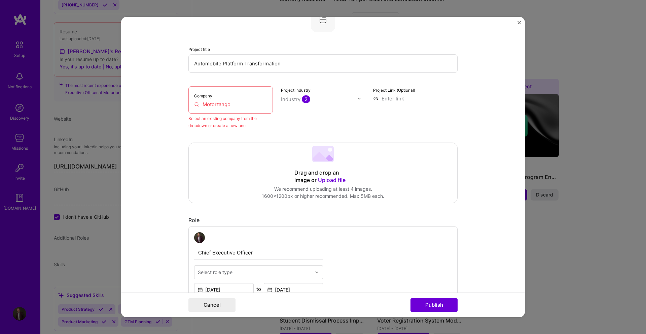
scroll to position [44, 0]
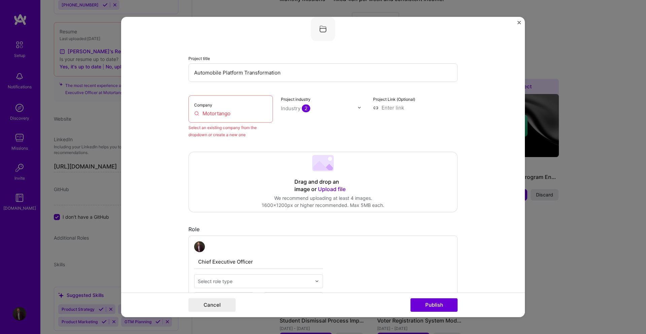
click at [326, 189] on span "Upload file" at bounding box center [332, 188] width 28 height 7
click at [208, 105] on label "Company" at bounding box center [203, 104] width 18 height 5
click at [211, 113] on input "Motortango" at bounding box center [230, 113] width 73 height 7
click at [194, 114] on input "Motortango" at bounding box center [230, 113] width 73 height 7
drag, startPoint x: 244, startPoint y: 112, endPoint x: 179, endPoint y: 115, distance: 64.7
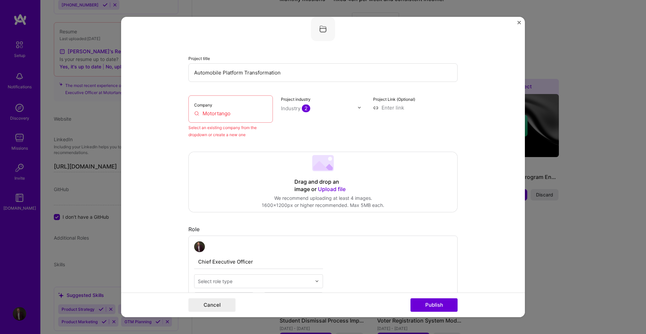
click at [179, 115] on form "Editing suggested project This project is suggested based on your LinkedIn, res…" at bounding box center [323, 167] width 404 height 300
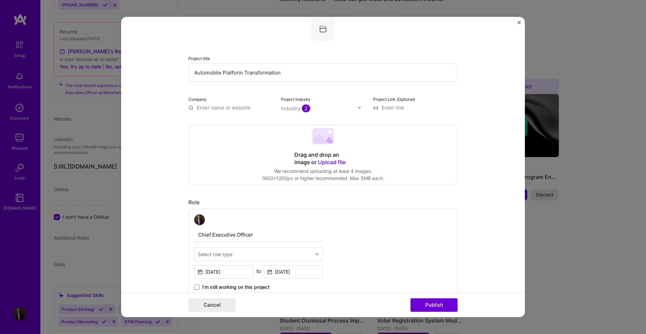
click at [307, 109] on span "2" at bounding box center [306, 108] width 8 height 8
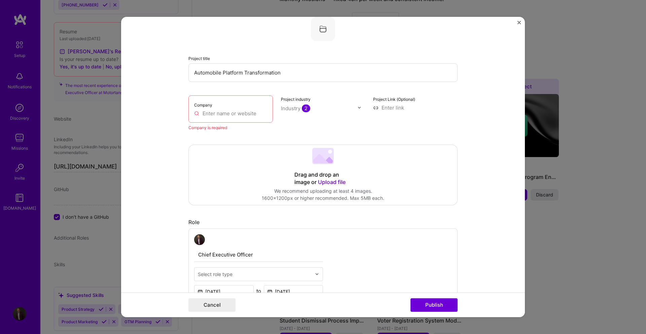
click at [358, 108] on img at bounding box center [359, 107] width 4 height 4
click at [287, 130] on span at bounding box center [289, 128] width 5 height 5
click at [303, 128] on div "E-Commerce" at bounding box center [311, 129] width 32 height 7
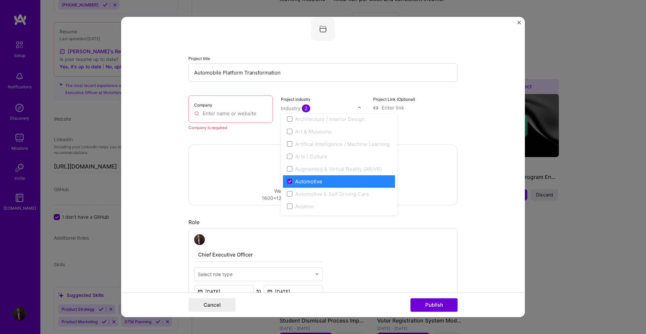
scroll to position [101, 0]
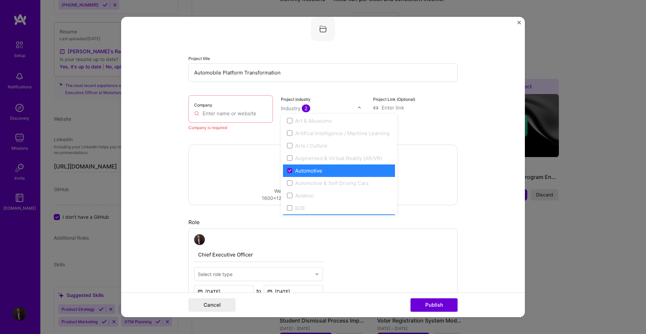
click at [305, 170] on div "Automotive" at bounding box center [308, 170] width 27 height 7
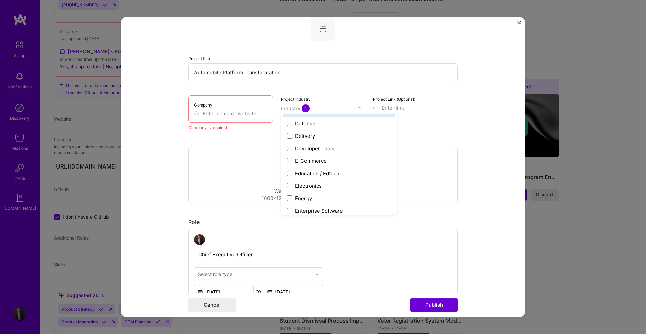
scroll to position [572, 0]
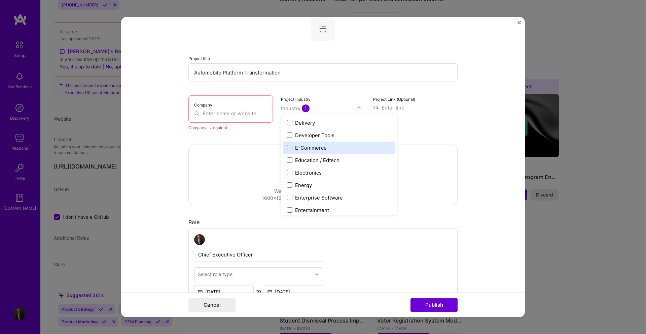
click at [309, 148] on div "E-Commerce" at bounding box center [311, 147] width 32 height 7
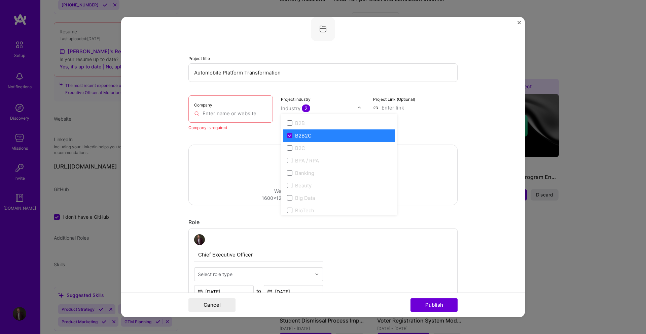
scroll to position [168, 0]
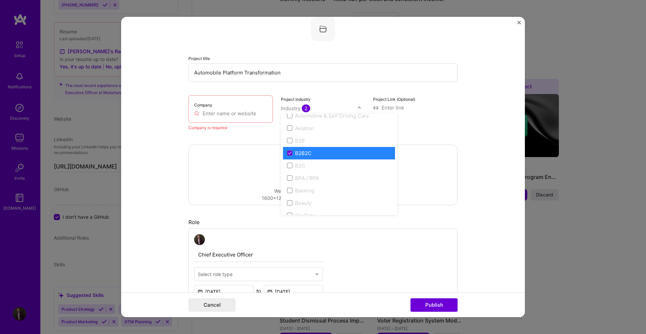
click at [302, 152] on div "B2B2C" at bounding box center [303, 152] width 16 height 7
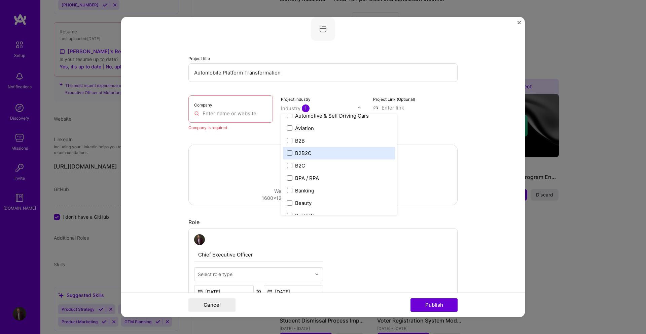
scroll to position [135, 0]
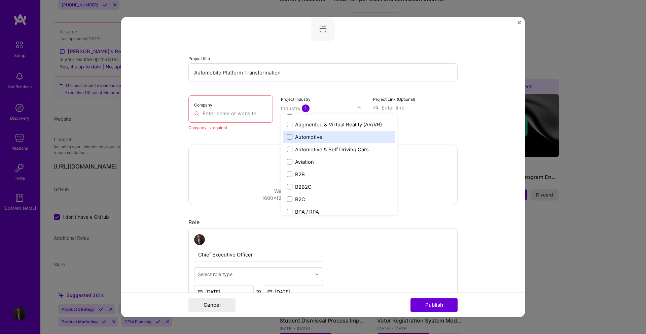
click at [299, 137] on div "Automotive" at bounding box center [308, 136] width 27 height 7
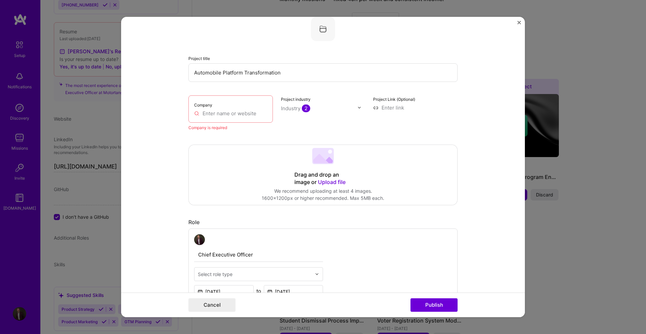
click at [217, 117] on div "Company" at bounding box center [230, 108] width 84 height 27
click at [218, 115] on input "text" at bounding box center [230, 113] width 73 height 7
click at [219, 112] on input "text" at bounding box center [230, 113] width 73 height 7
click at [194, 114] on input "text" at bounding box center [230, 113] width 73 height 7
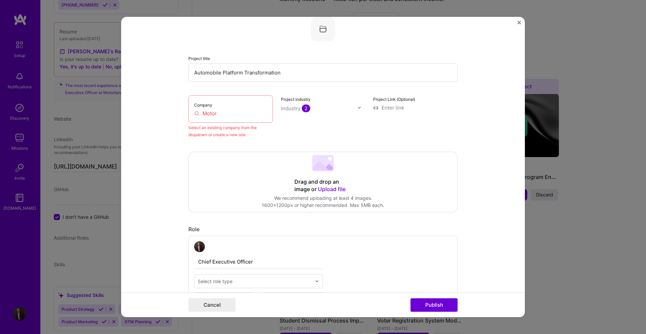
drag, startPoint x: 253, startPoint y: 119, endPoint x: 245, endPoint y: 114, distance: 9.5
click at [253, 119] on div "Company Motor" at bounding box center [230, 108] width 84 height 27
click at [236, 113] on input "Motor" at bounding box center [230, 113] width 73 height 7
click at [208, 111] on input "Moto" at bounding box center [230, 113] width 73 height 7
click at [228, 114] on input "Moto" at bounding box center [230, 113] width 73 height 7
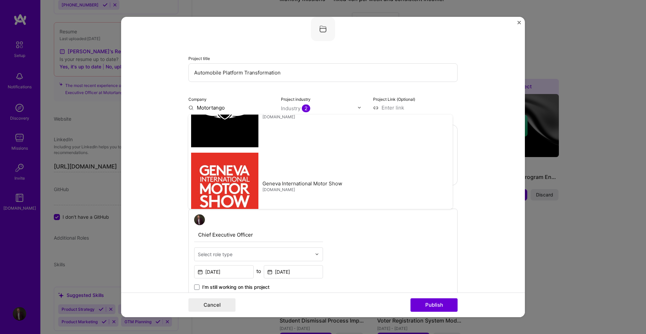
scroll to position [0, 0]
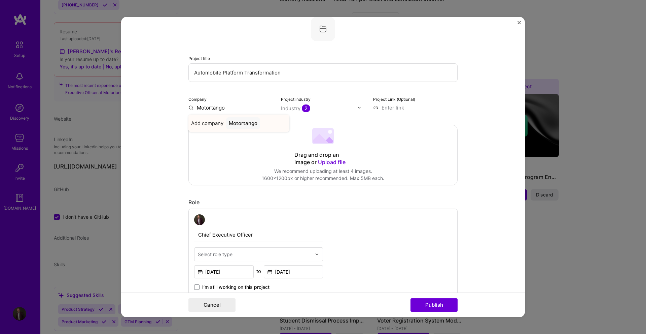
type input "Motortango"
click at [241, 125] on div "Motortango" at bounding box center [243, 123] width 34 height 12
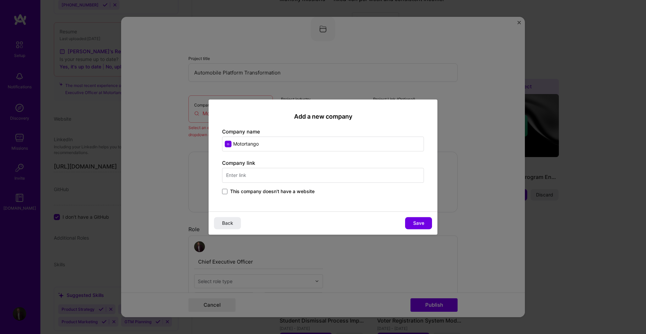
click at [259, 189] on span "This company doesn't have a website" at bounding box center [272, 191] width 84 height 7
click at [0, 0] on input "This company doesn't have a website" at bounding box center [0, 0] width 0 height 0
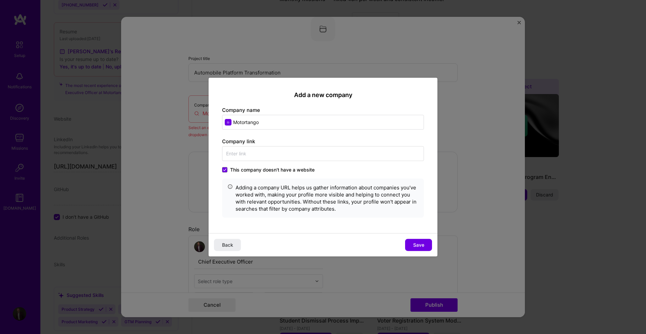
click at [250, 169] on span "This company doesn't have a website" at bounding box center [272, 169] width 84 height 7
click at [0, 0] on input "This company doesn't have a website" at bounding box center [0, 0] width 0 height 0
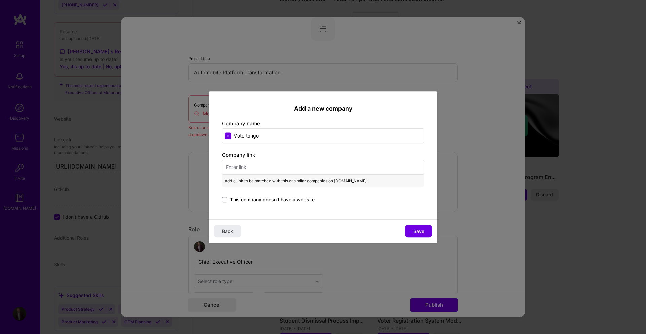
click at [253, 163] on input "text" at bounding box center [323, 167] width 202 height 15
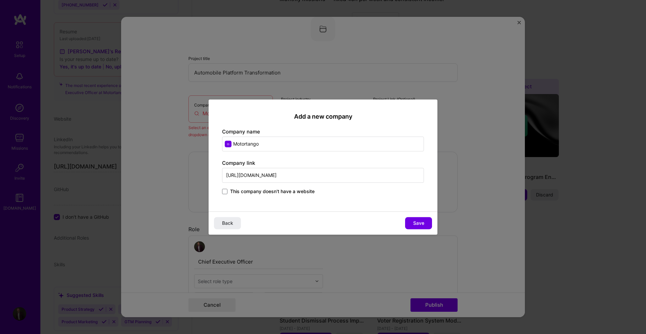
type input "[URL][DOMAIN_NAME]"
click at [218, 178] on div "Add a new company Company name Motortango Company link [URL][DOMAIN_NAME] This …" at bounding box center [323, 155] width 229 height 112
click at [279, 193] on span "This company doesn't have a website" at bounding box center [272, 191] width 84 height 7
click at [0, 0] on input "This company doesn't have a website" at bounding box center [0, 0] width 0 height 0
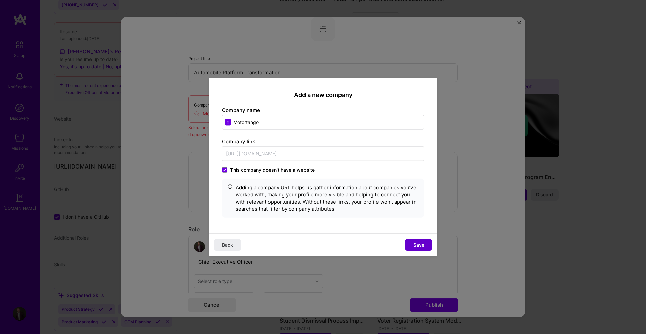
click at [420, 246] on span "Save" at bounding box center [418, 244] width 11 height 7
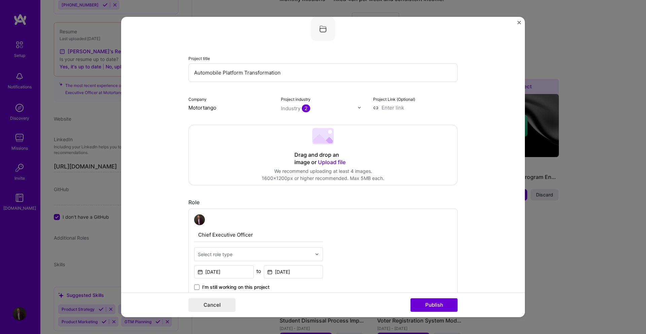
click at [176, 148] on form "Editing suggested project This project is suggested based on your LinkedIn, res…" at bounding box center [323, 167] width 404 height 300
click at [406, 106] on input at bounding box center [415, 107] width 84 height 7
